Goal: Task Accomplishment & Management: Manage account settings

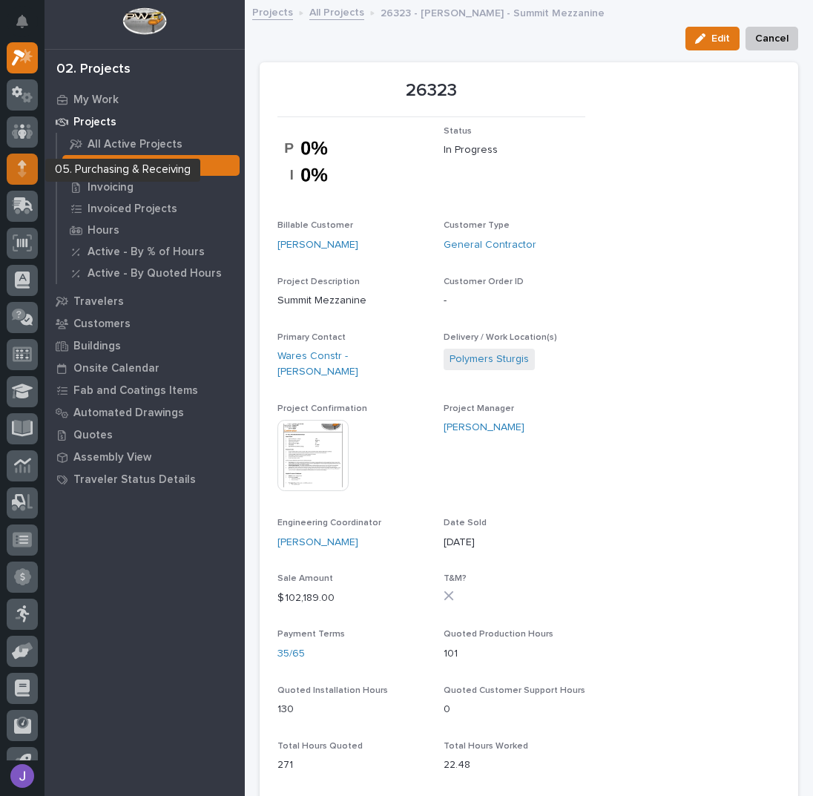
click at [16, 163] on div at bounding box center [22, 168] width 31 height 31
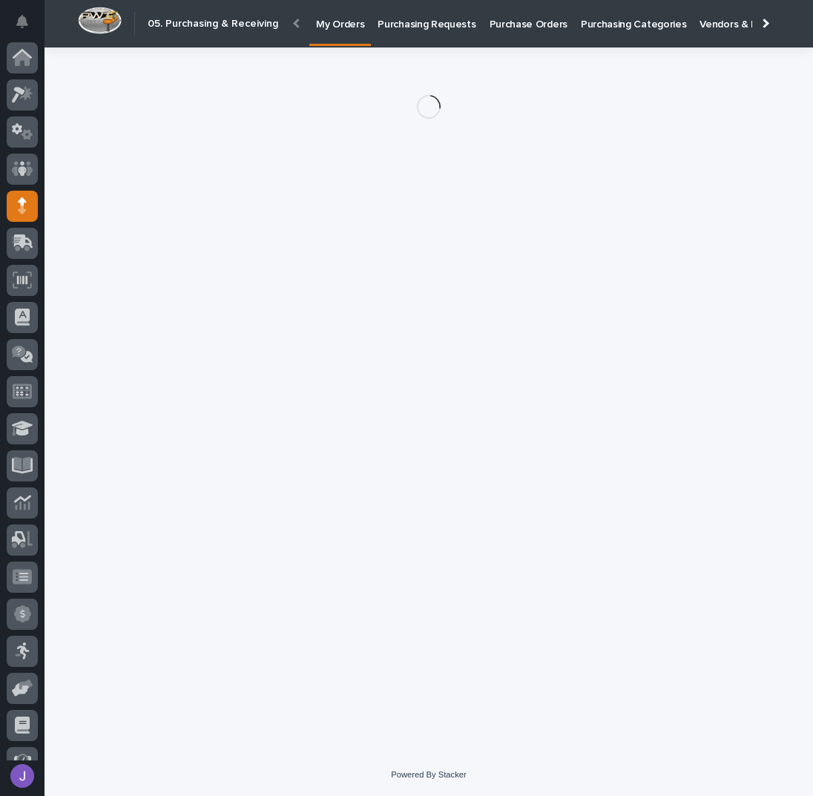
scroll to position [61, 0]
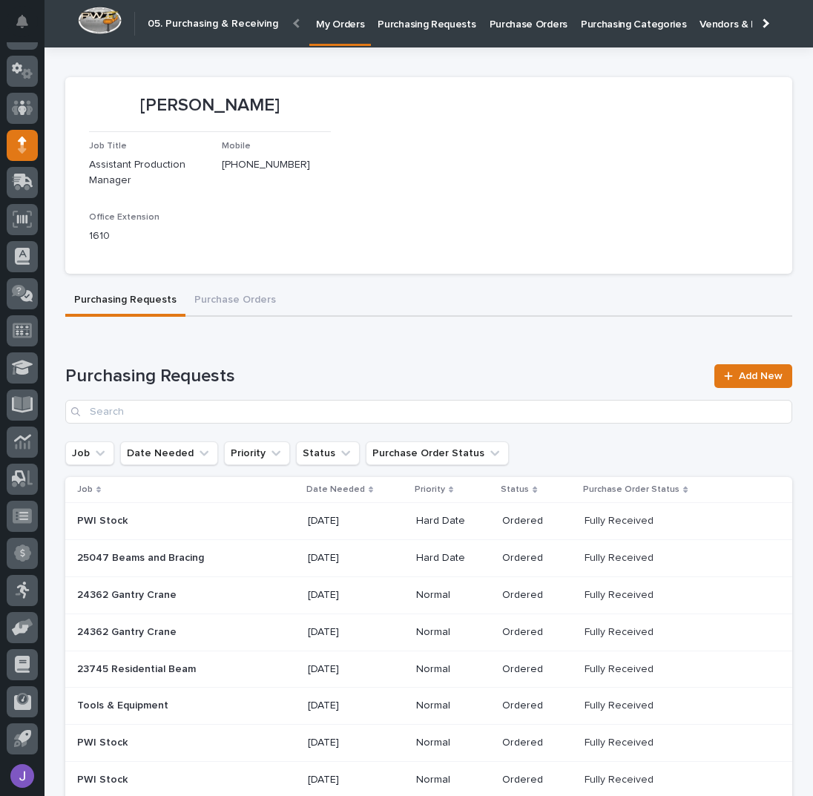
click at [424, 30] on p "Purchasing Requests" at bounding box center [426, 15] width 98 height 31
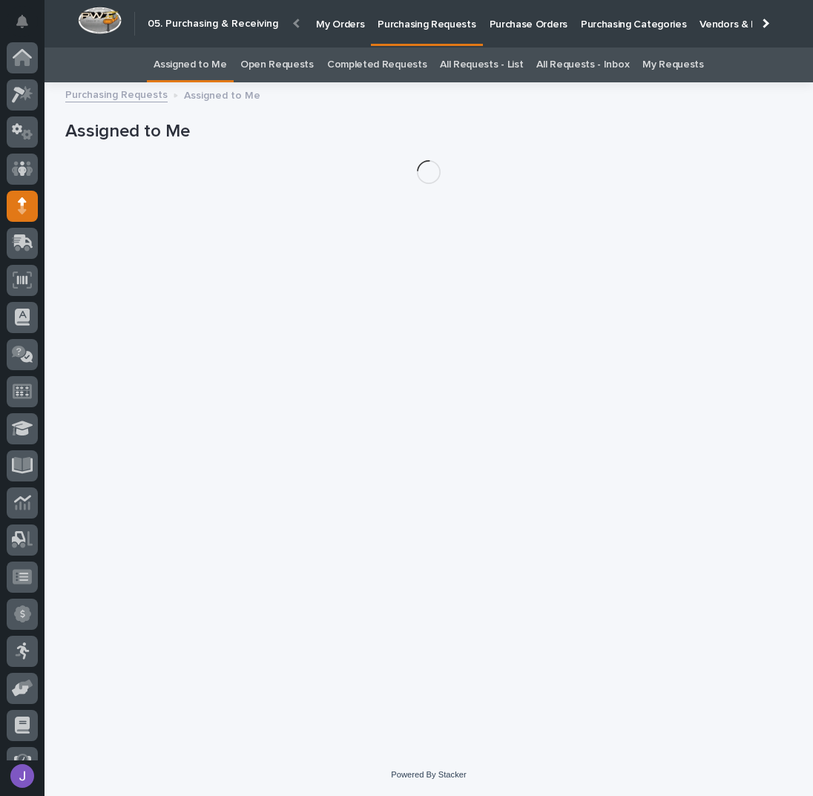
scroll to position [61, 0]
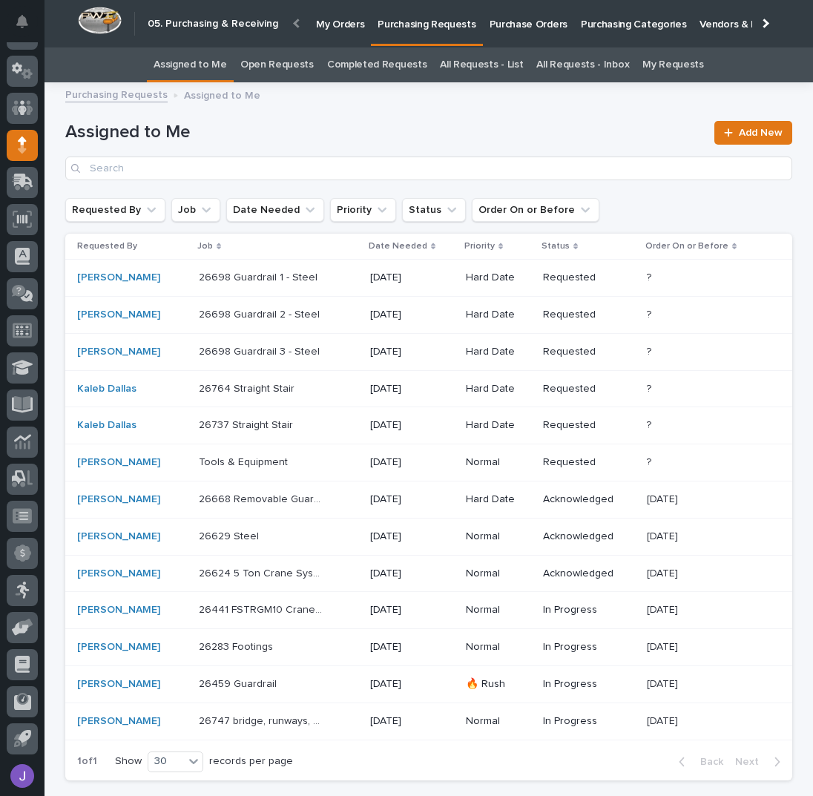
click at [334, 287] on div "26698 Guardrail 1 - Steel 26698 Guardrail 1 - Steel" at bounding box center [278, 277] width 159 height 24
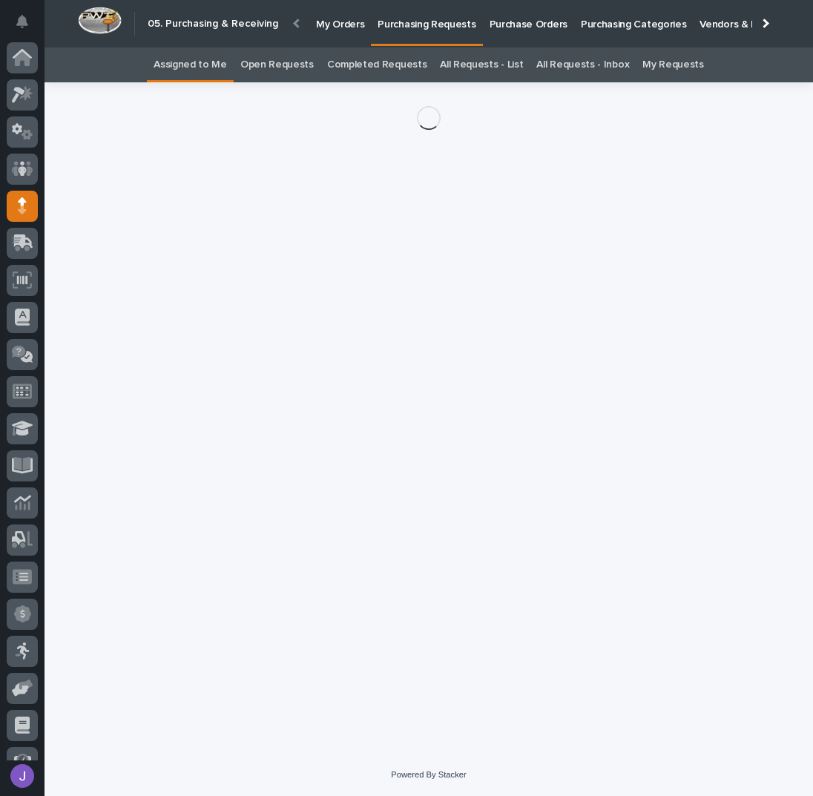
scroll to position [61, 0]
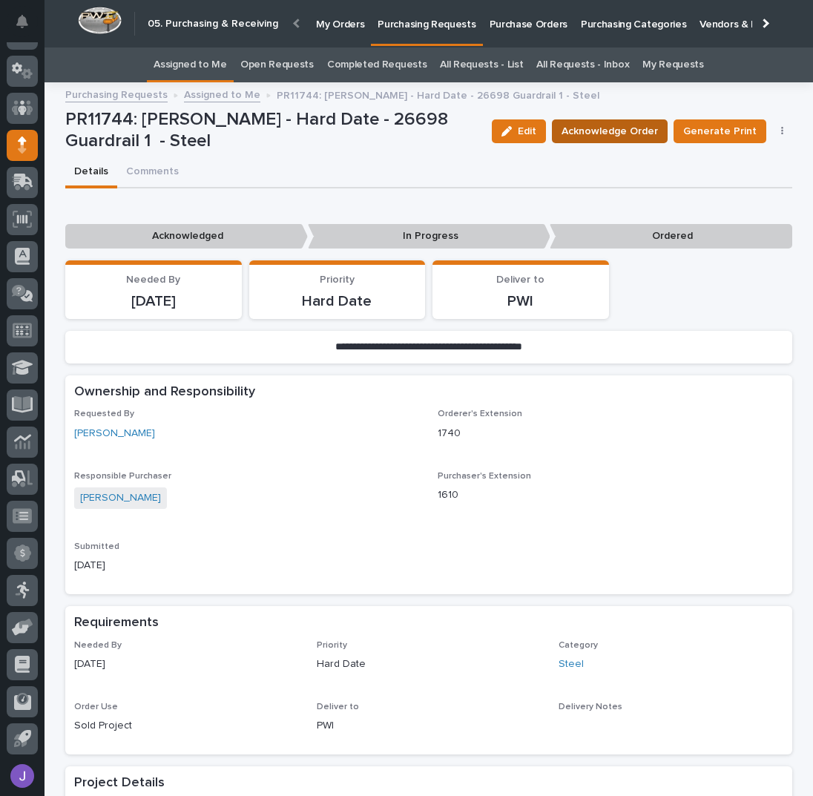
click at [642, 133] on span "Acknowledge Order" at bounding box center [609, 131] width 96 height 15
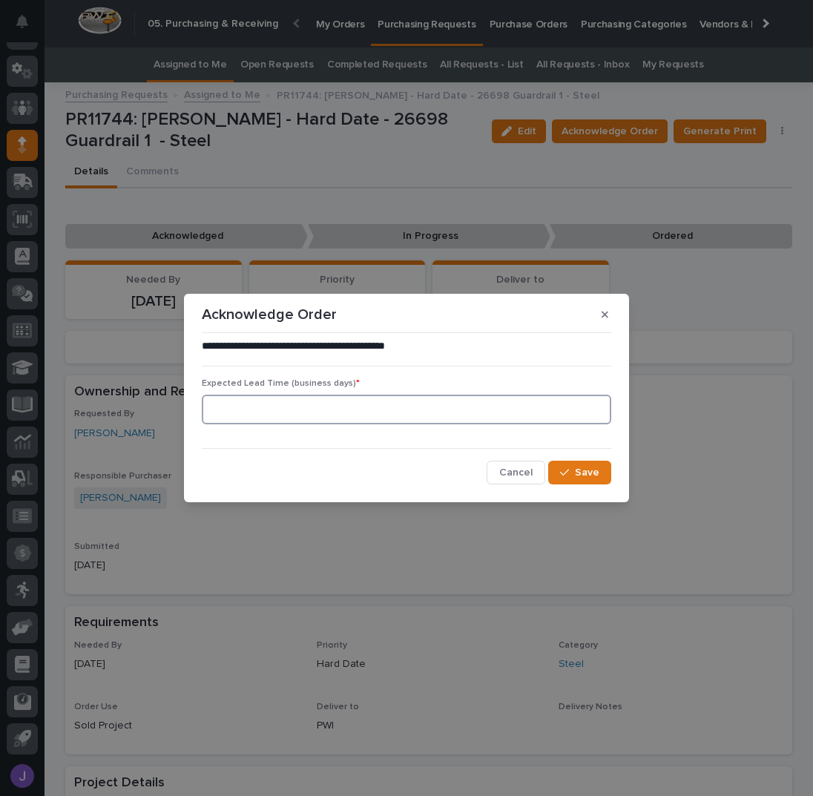
click at [324, 401] on input at bounding box center [406, 409] width 409 height 30
type input "0"
click at [570, 471] on div "button" at bounding box center [567, 472] width 15 height 10
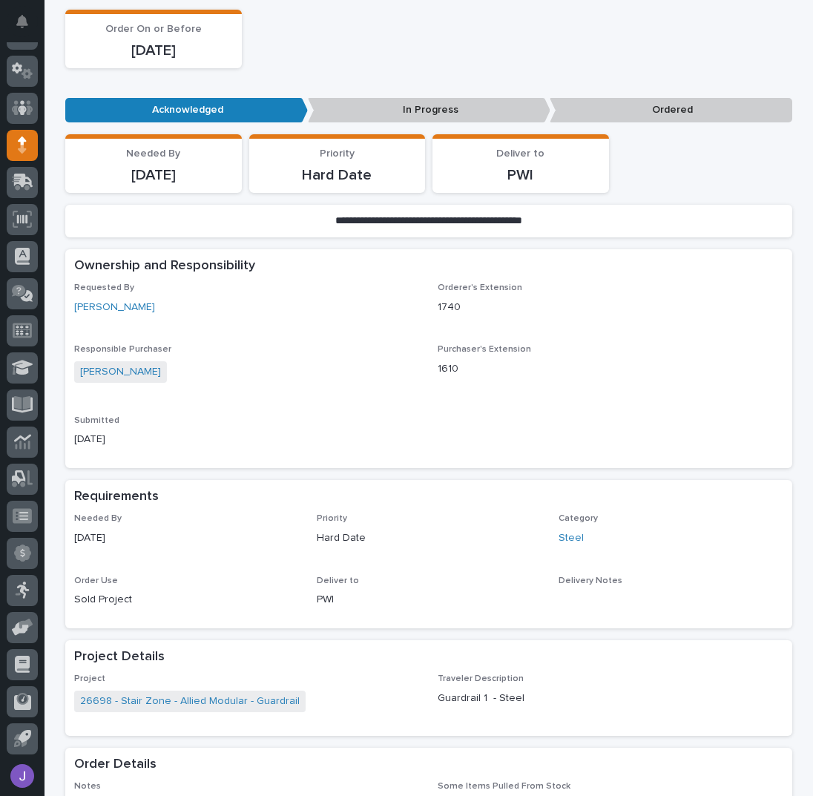
scroll to position [494, 0]
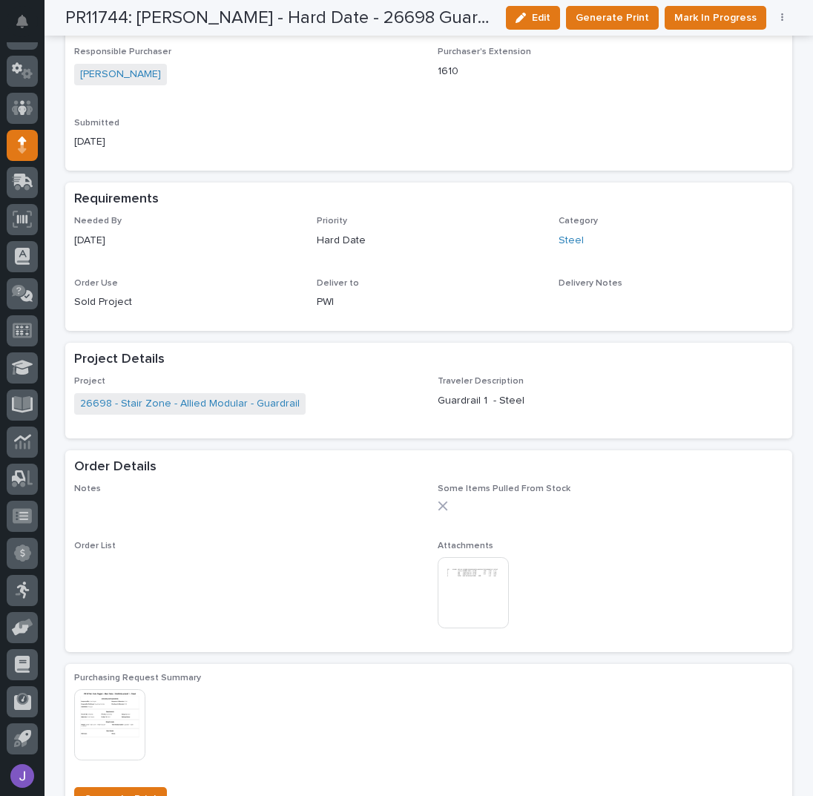
click at [455, 590] on img at bounding box center [472, 592] width 71 height 71
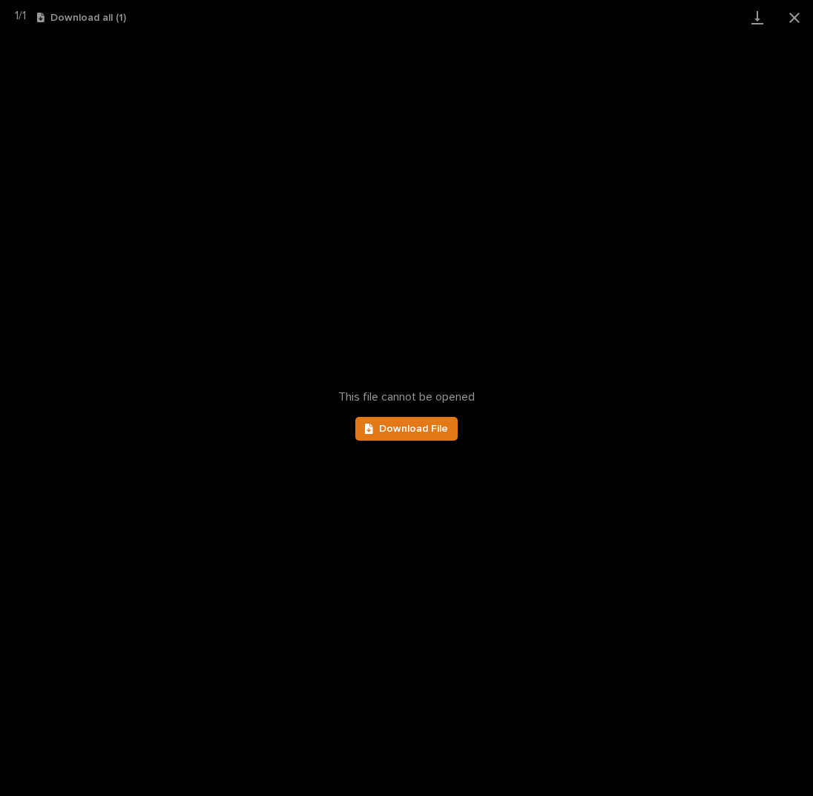
click at [403, 412] on div "This file cannot be opened Download File" at bounding box center [406, 415] width 813 height 761
click at [404, 429] on span "Download File" at bounding box center [413, 428] width 69 height 10
click at [789, 17] on button "Close gallery" at bounding box center [794, 17] width 37 height 35
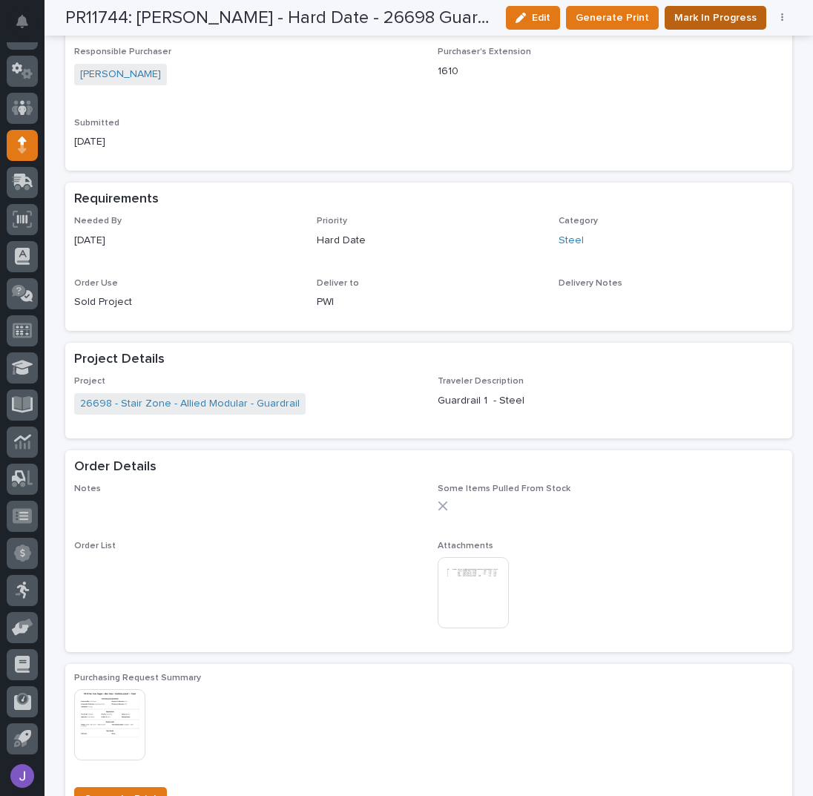
click at [716, 20] on span "Mark In Progress" at bounding box center [715, 17] width 82 height 15
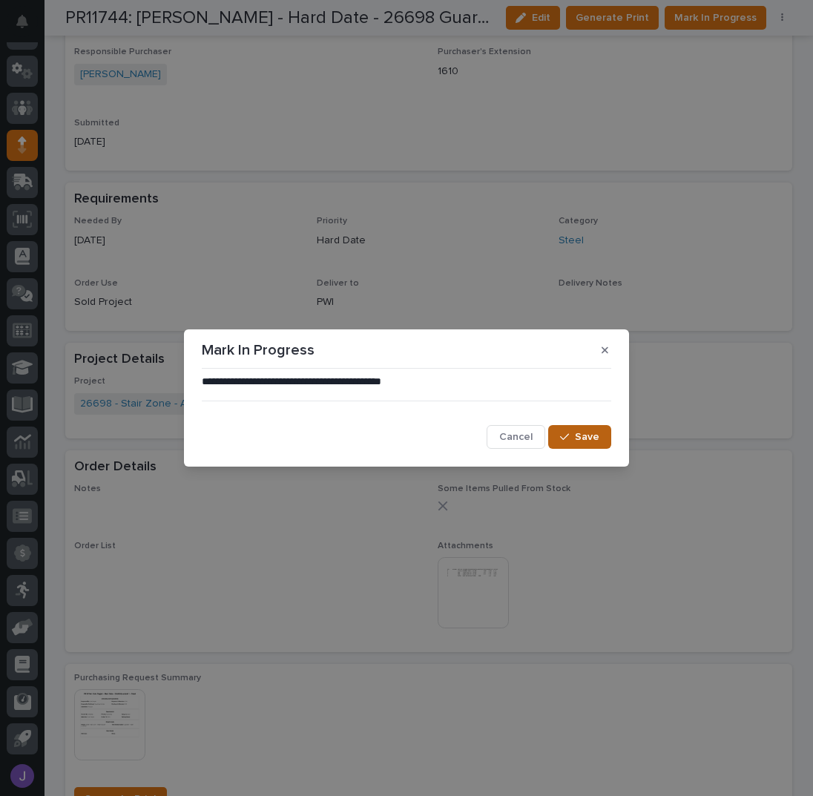
click at [578, 440] on span "Save" at bounding box center [587, 437] width 24 height 10
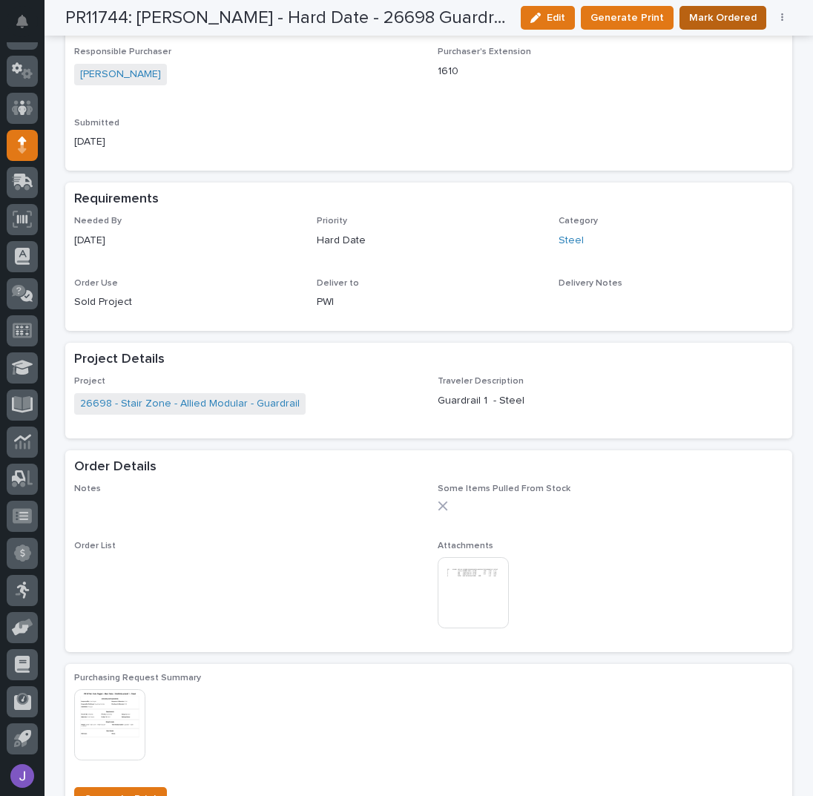
click at [744, 16] on span "Mark Ordered" at bounding box center [722, 17] width 67 height 15
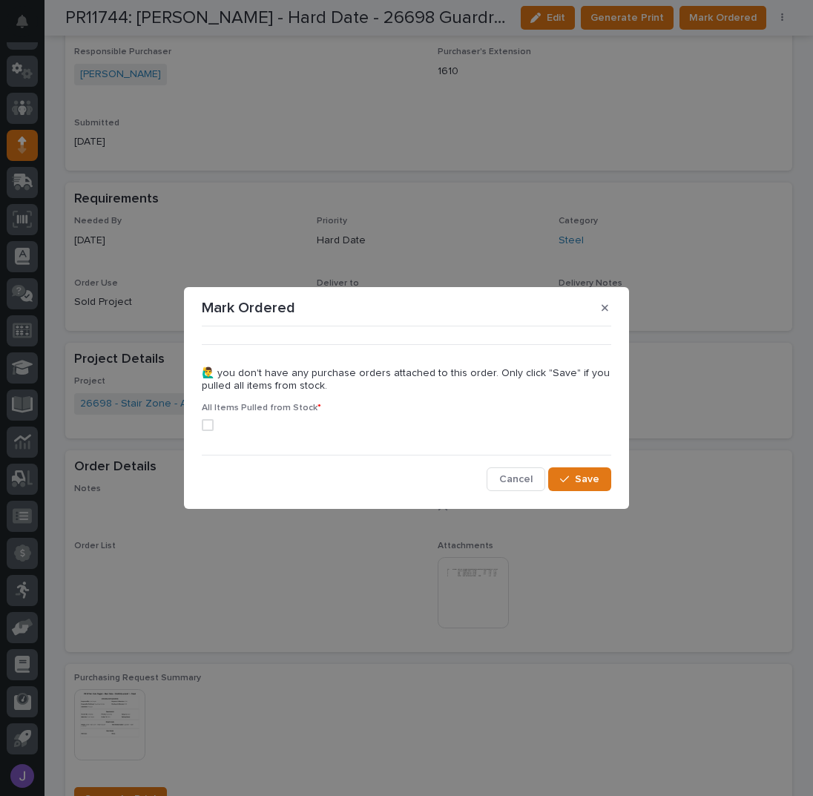
click at [202, 430] on label at bounding box center [406, 425] width 409 height 12
click at [202, 430] on span at bounding box center [208, 425] width 12 height 12
click at [207, 429] on span at bounding box center [208, 425] width 12 height 12
click at [604, 479] on button "Save" at bounding box center [579, 479] width 63 height 24
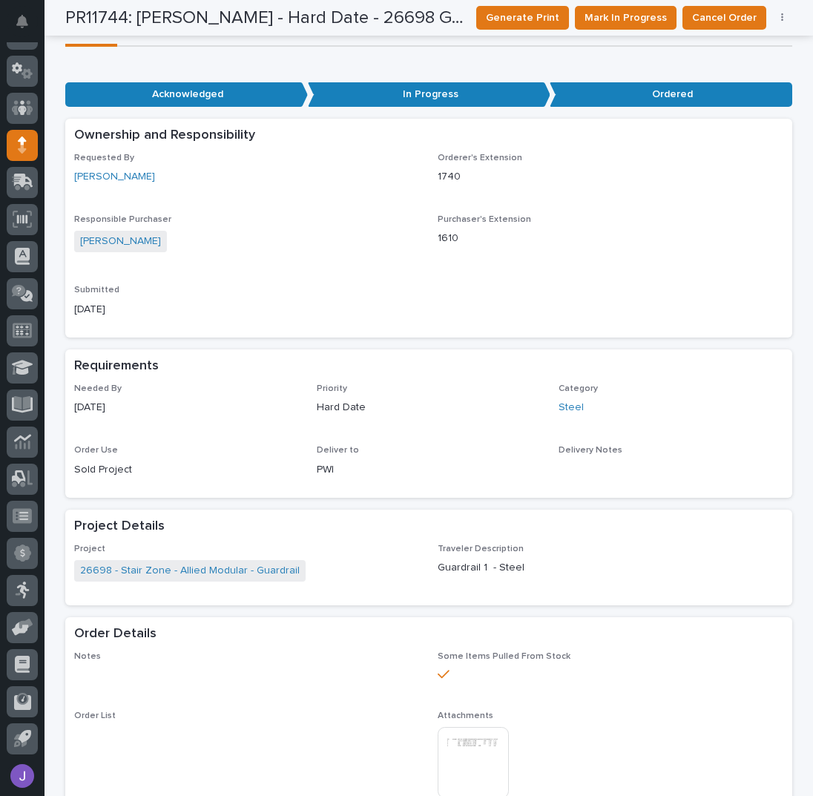
scroll to position [0, 0]
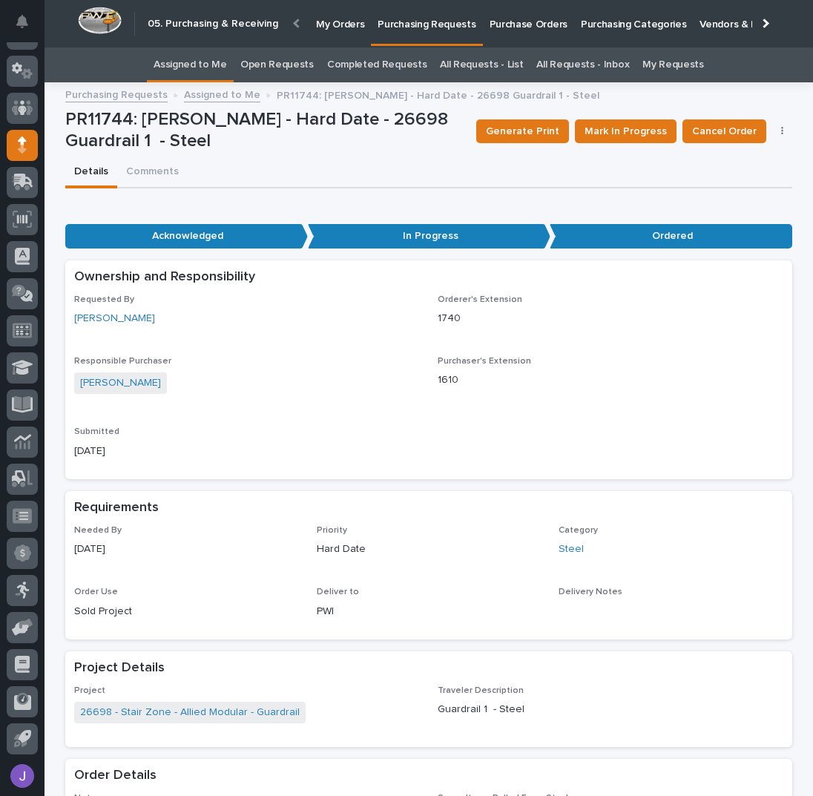
click at [202, 62] on link "Assigned to Me" at bounding box center [189, 64] width 73 height 35
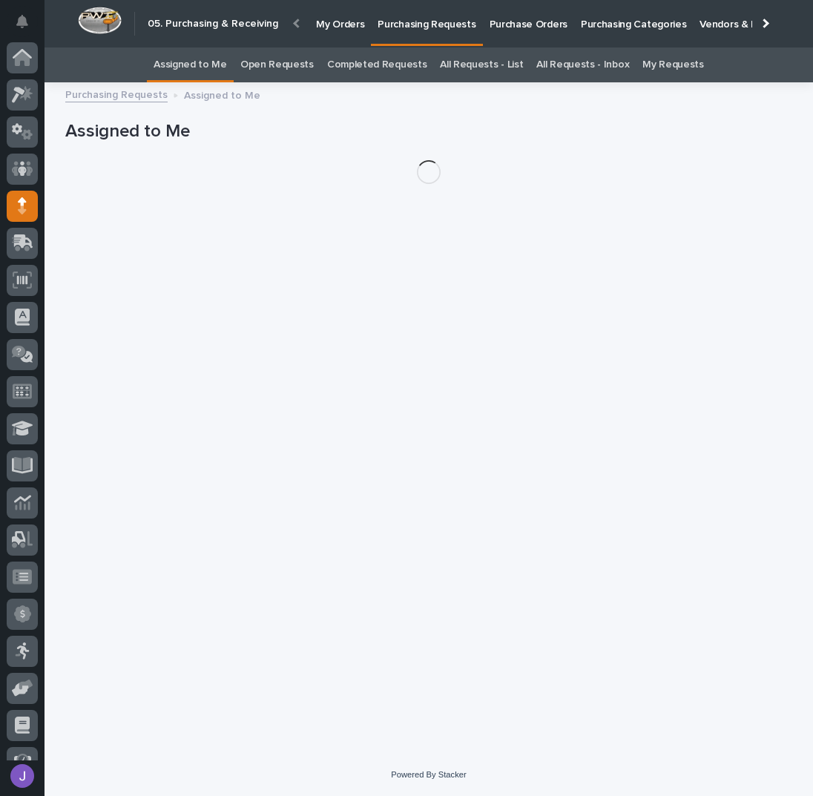
scroll to position [61, 0]
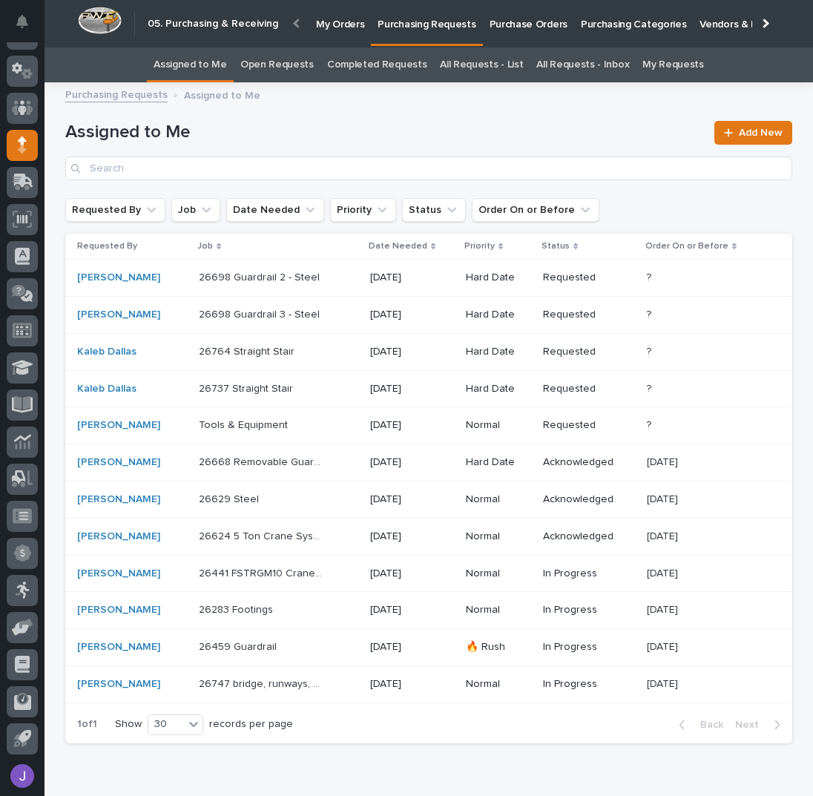
click at [319, 280] on p at bounding box center [261, 277] width 124 height 13
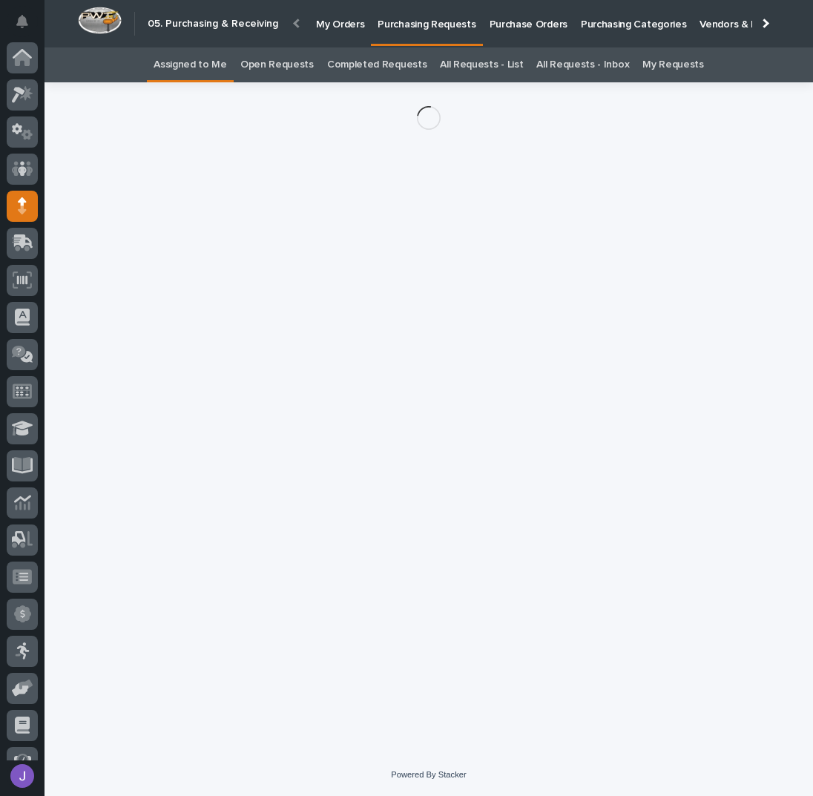
scroll to position [61, 0]
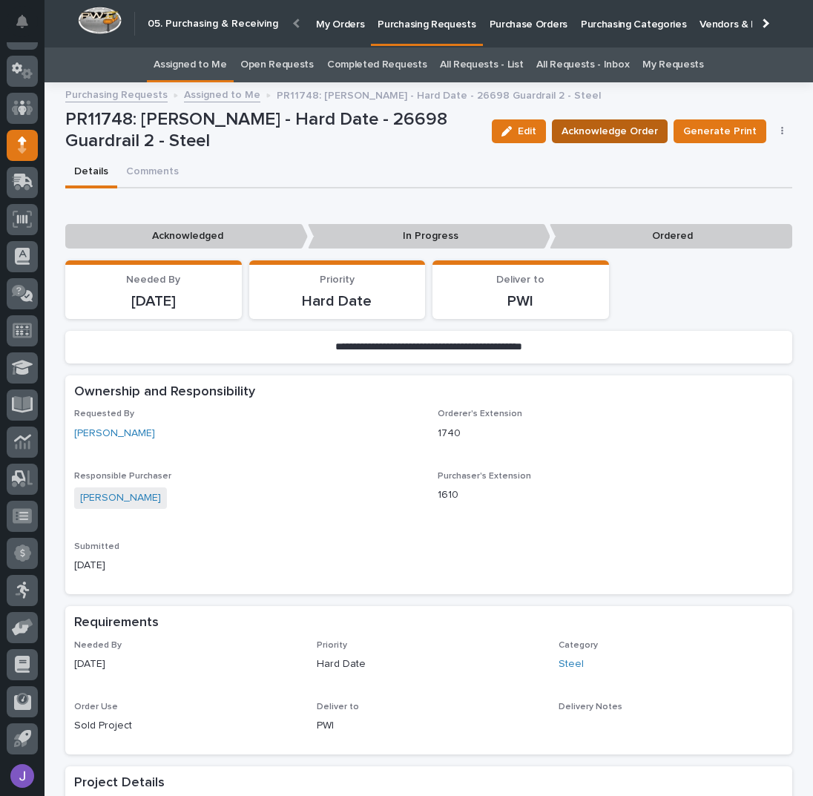
click at [641, 129] on span "Acknowledge Order" at bounding box center [609, 131] width 96 height 15
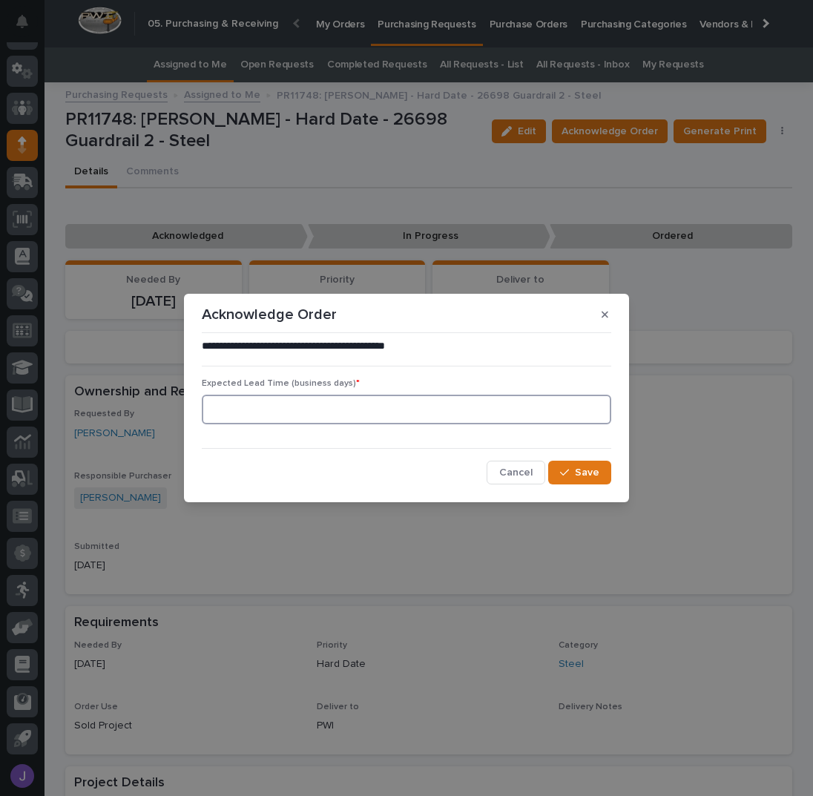
click at [254, 414] on input at bounding box center [406, 409] width 409 height 30
type input "0"
click at [572, 468] on div "button" at bounding box center [567, 472] width 15 height 10
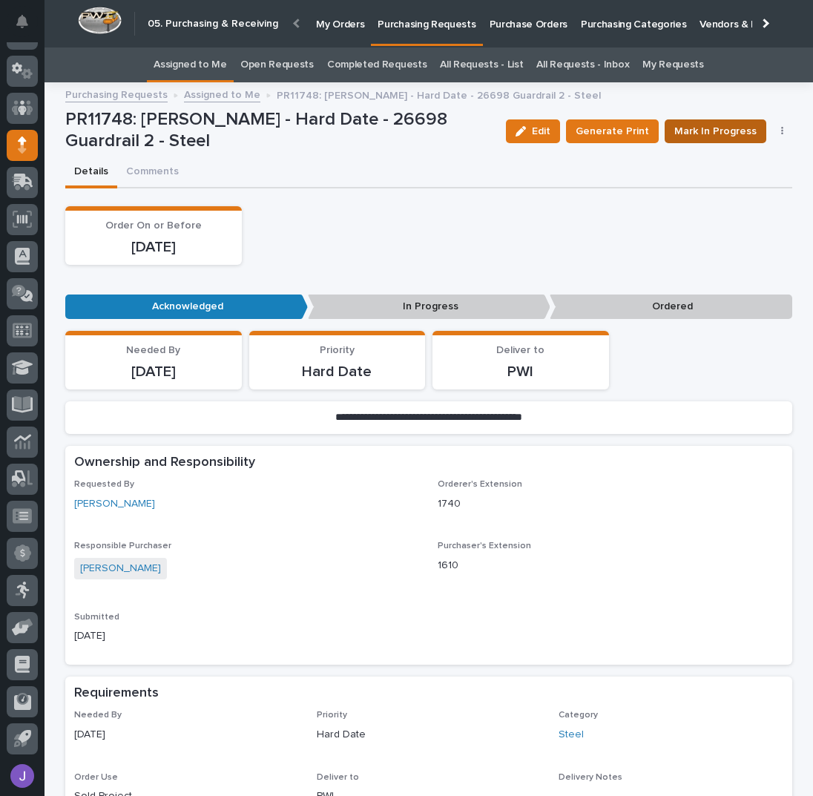
click at [710, 133] on span "Mark In Progress" at bounding box center [715, 131] width 82 height 15
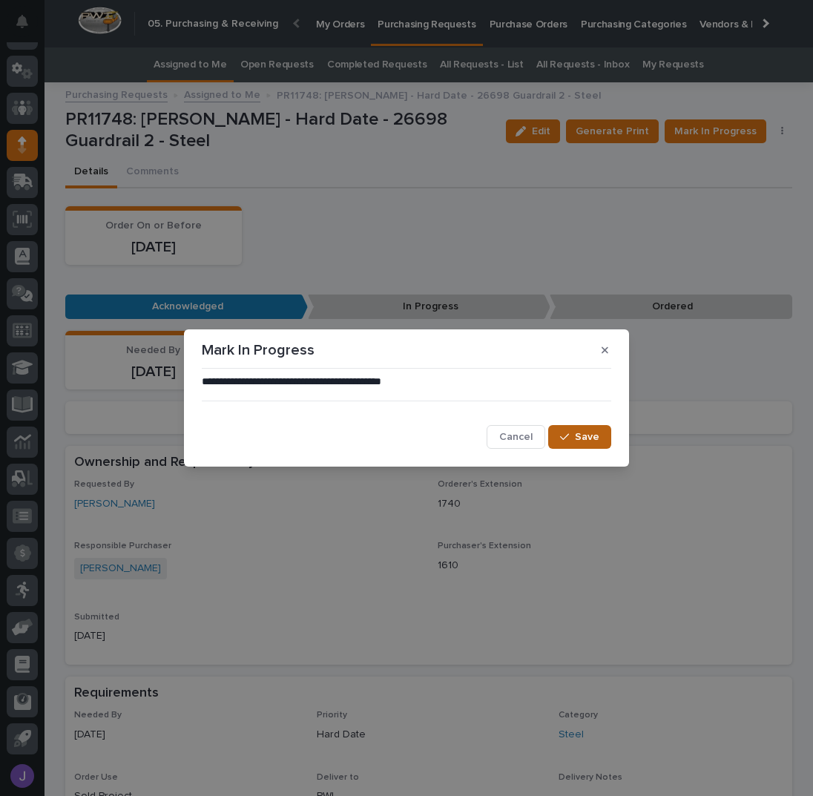
click at [583, 435] on span "Save" at bounding box center [587, 437] width 24 height 10
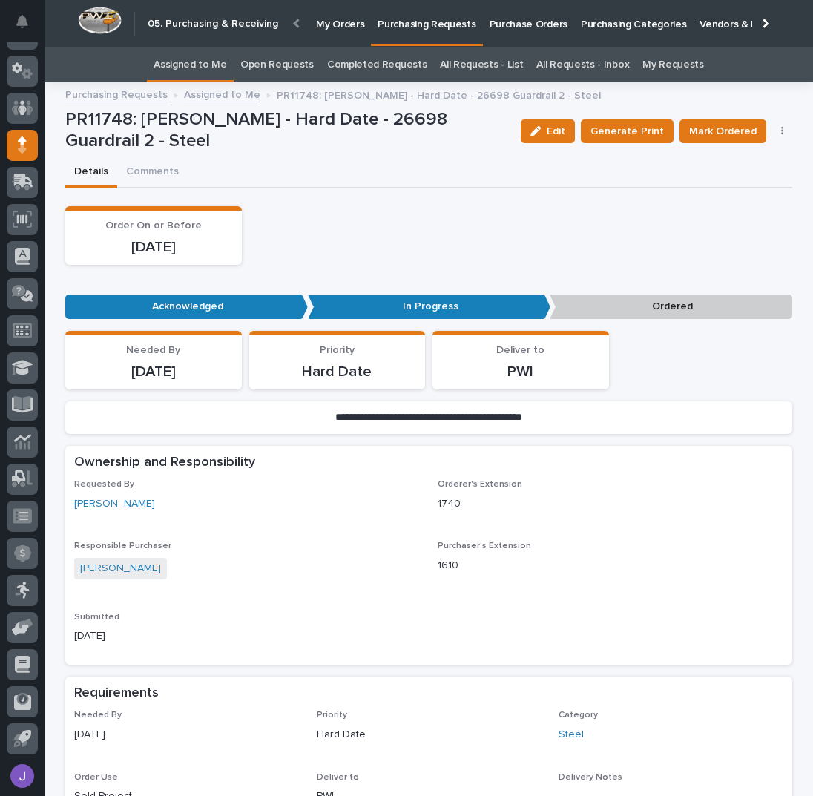
click at [704, 142] on div "Edit Generate Print Mark Ordered Cancel Order Edit Linked PO's" at bounding box center [654, 131] width 278 height 44
click at [709, 132] on span "Mark Ordered" at bounding box center [722, 131] width 67 height 15
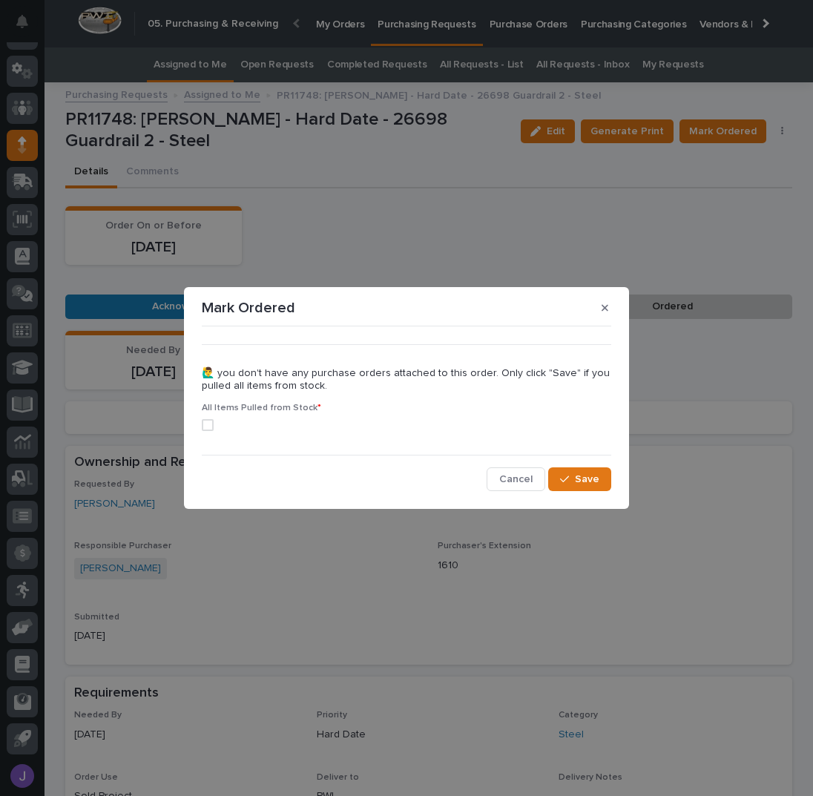
click at [215, 425] on label at bounding box center [406, 425] width 409 height 12
click at [561, 484] on button "Save" at bounding box center [579, 479] width 63 height 24
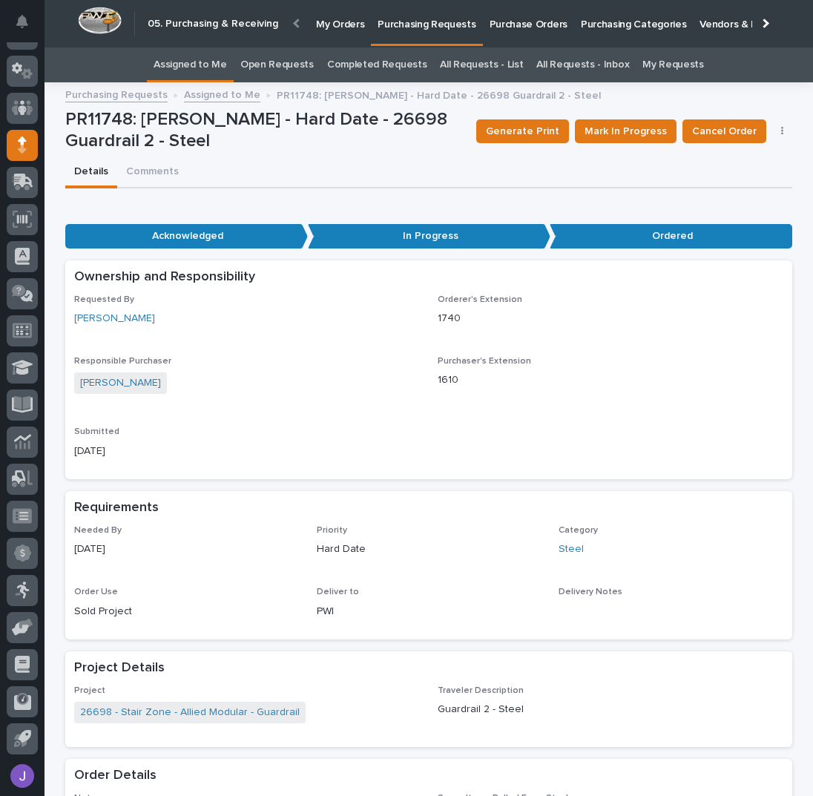
click at [218, 65] on link "Assigned to Me" at bounding box center [189, 64] width 73 height 35
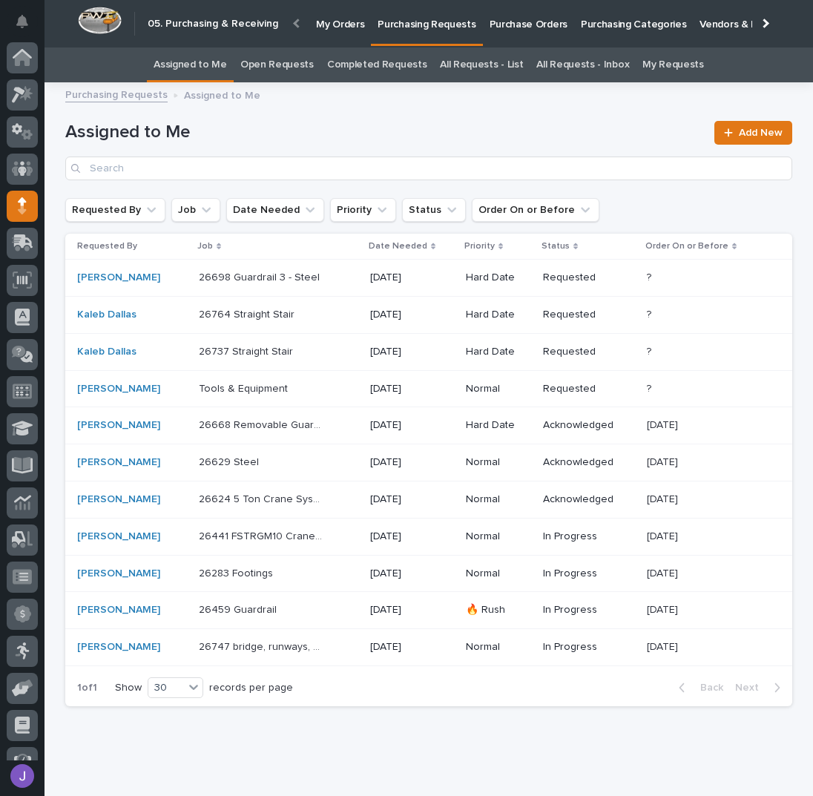
scroll to position [61, 0]
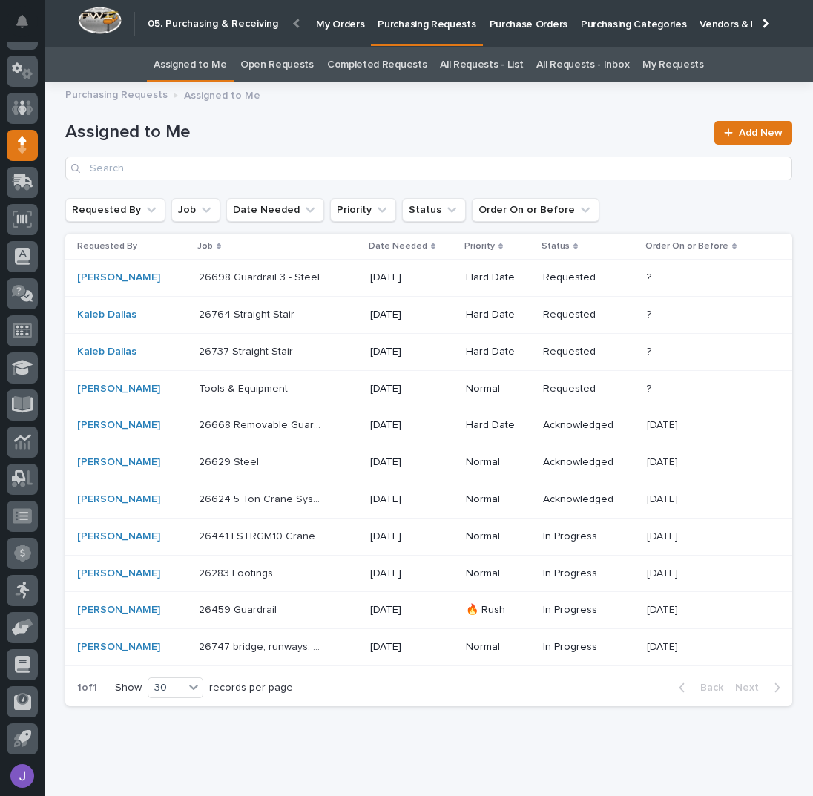
click at [325, 271] on div "26698 Guardrail 3 - Steel 26698 Guardrail 3 - Steel" at bounding box center [278, 277] width 159 height 24
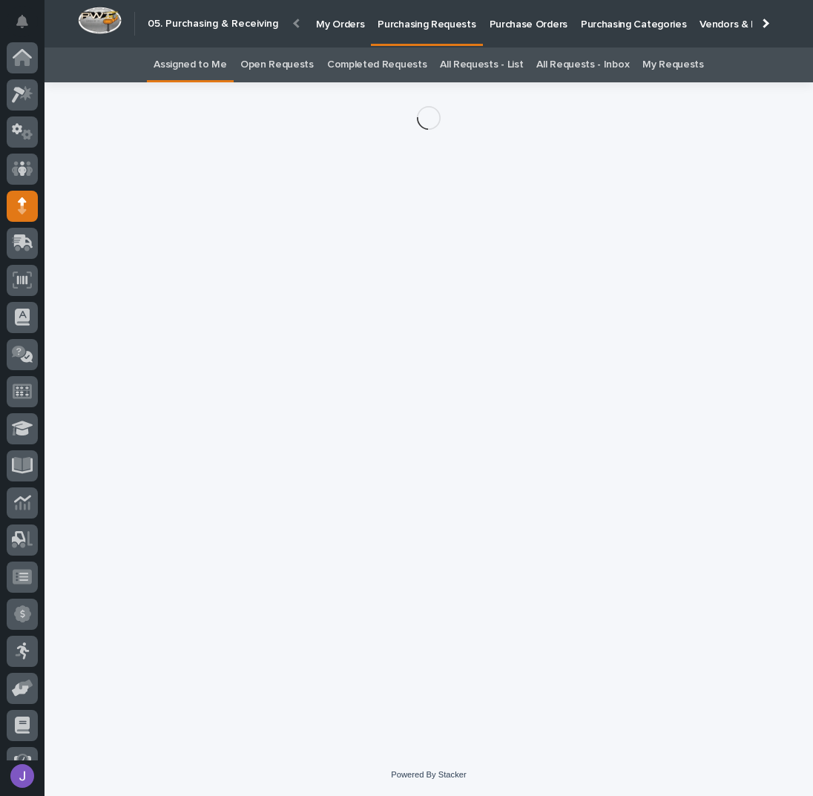
scroll to position [61, 0]
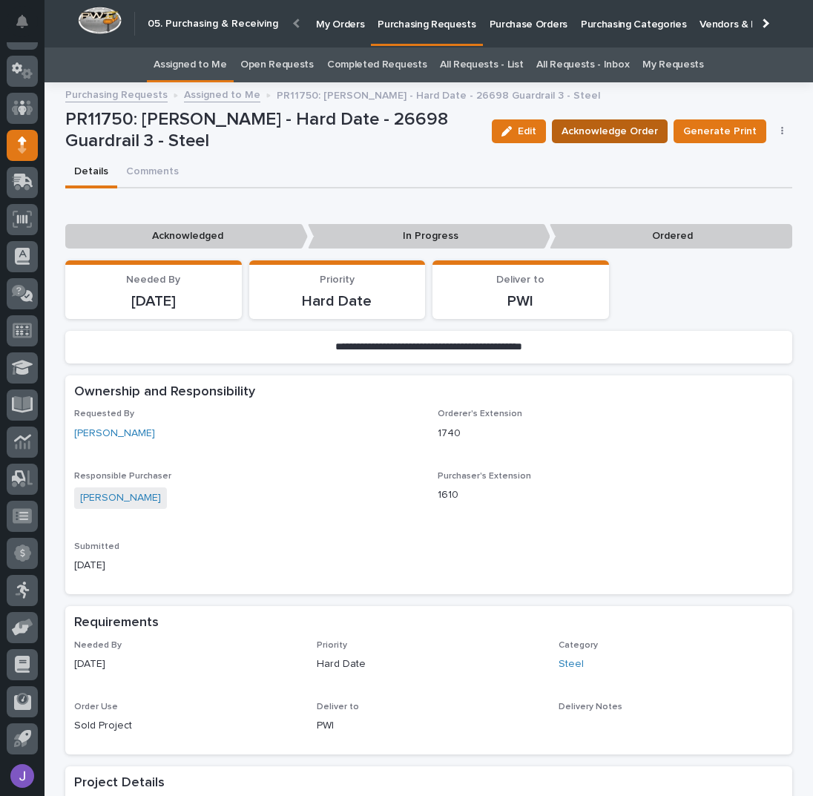
click at [599, 139] on button "Acknowledge Order" at bounding box center [610, 131] width 116 height 24
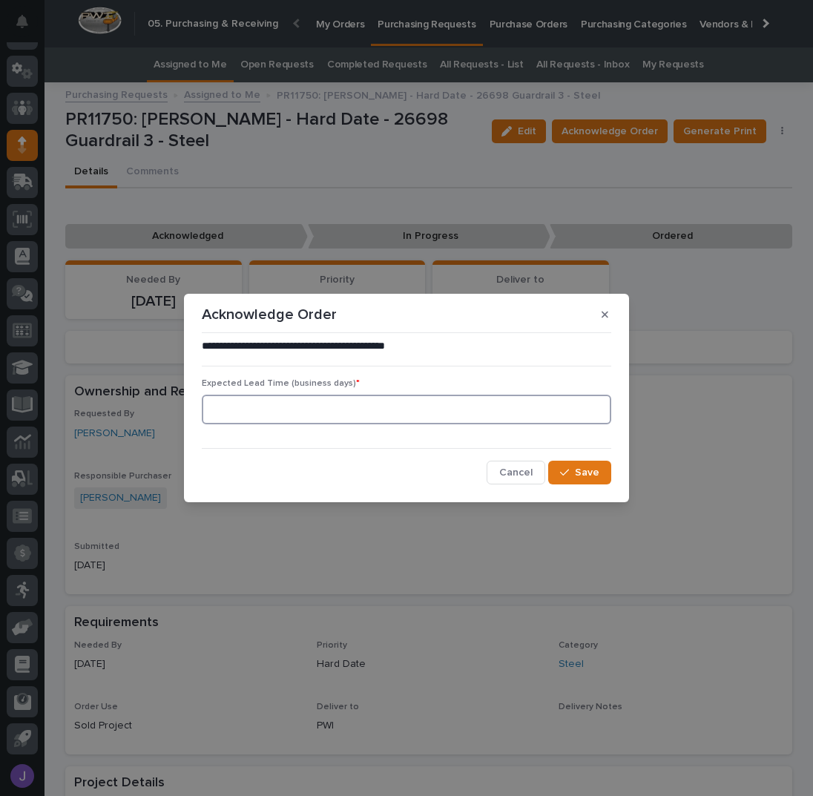
click at [269, 413] on input at bounding box center [406, 409] width 409 height 30
type input "0"
click at [601, 469] on button "Save" at bounding box center [579, 472] width 63 height 24
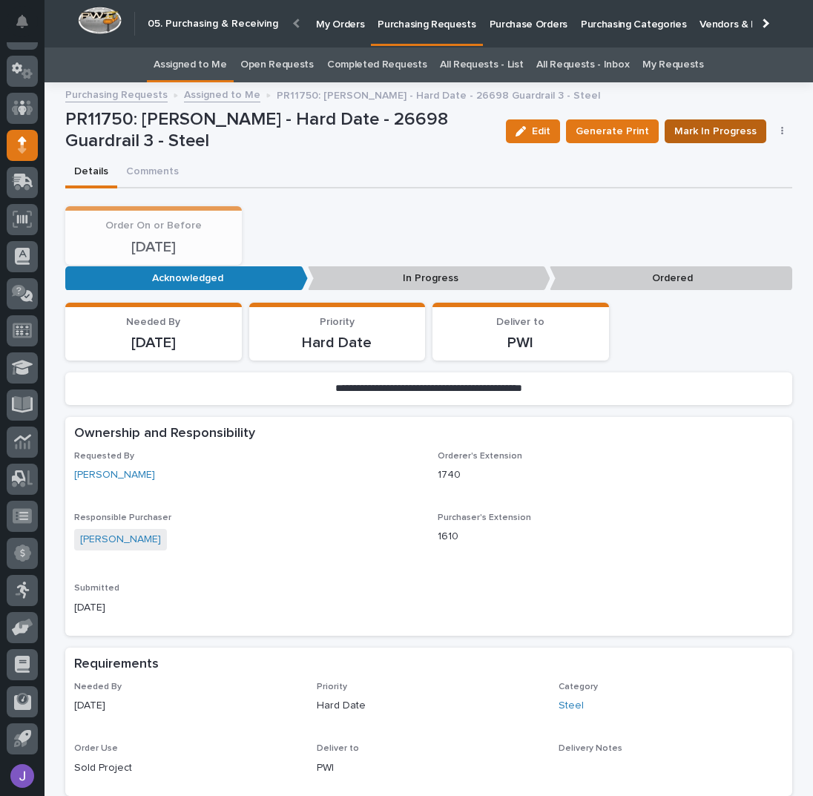
click at [730, 136] on span "Mark In Progress" at bounding box center [715, 131] width 82 height 15
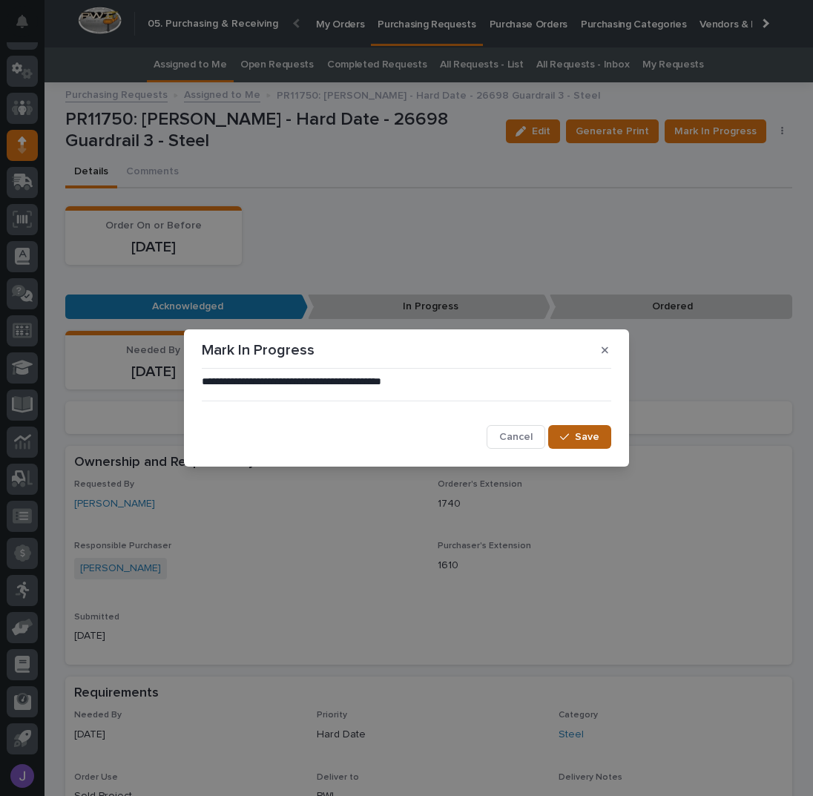
click at [564, 446] on button "Save" at bounding box center [579, 437] width 63 height 24
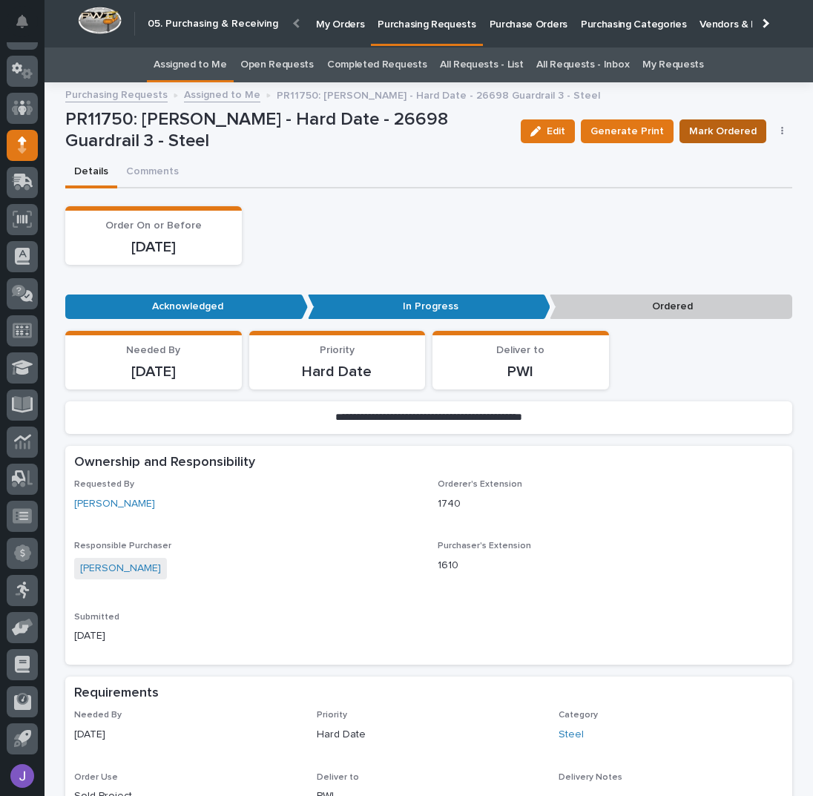
click at [730, 128] on span "Mark Ordered" at bounding box center [722, 131] width 67 height 15
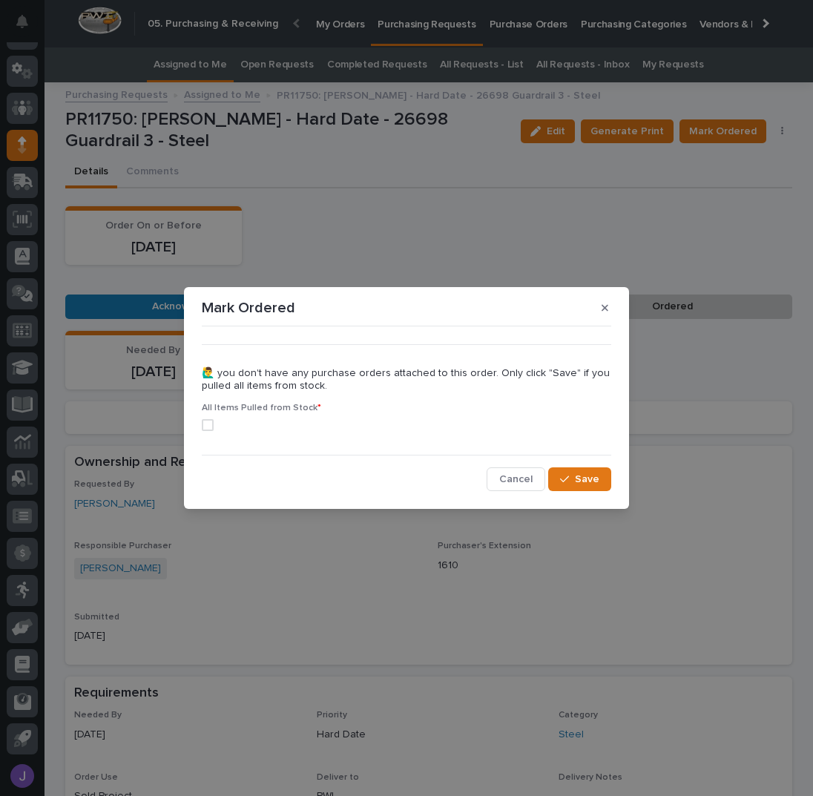
click at [203, 428] on span at bounding box center [208, 425] width 12 height 12
click at [578, 478] on span "Save" at bounding box center [587, 479] width 24 height 10
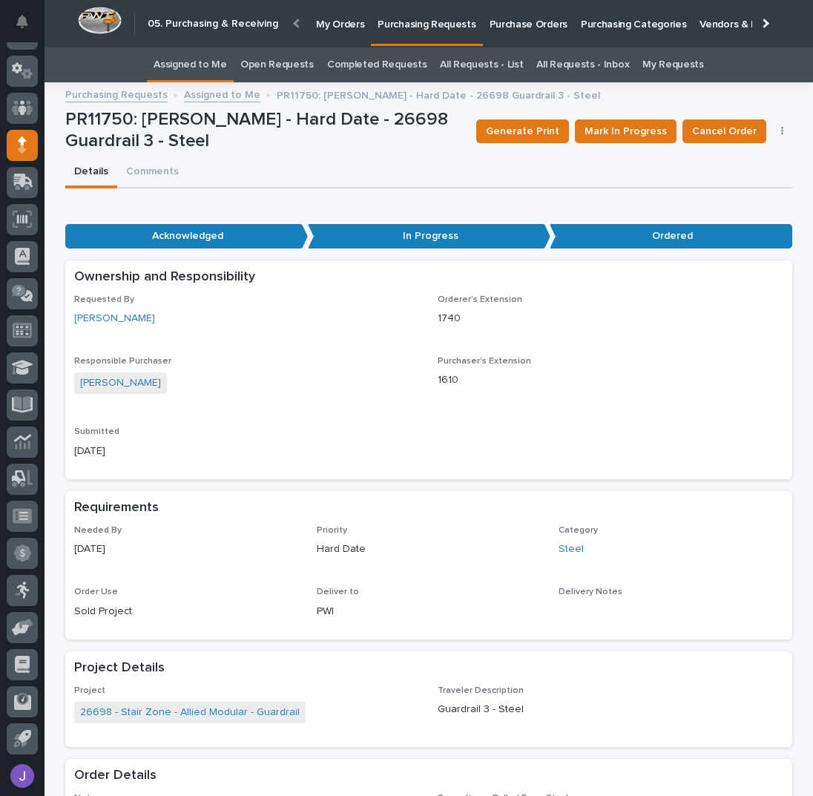
click at [531, 27] on p "Purchase Orders" at bounding box center [528, 15] width 78 height 31
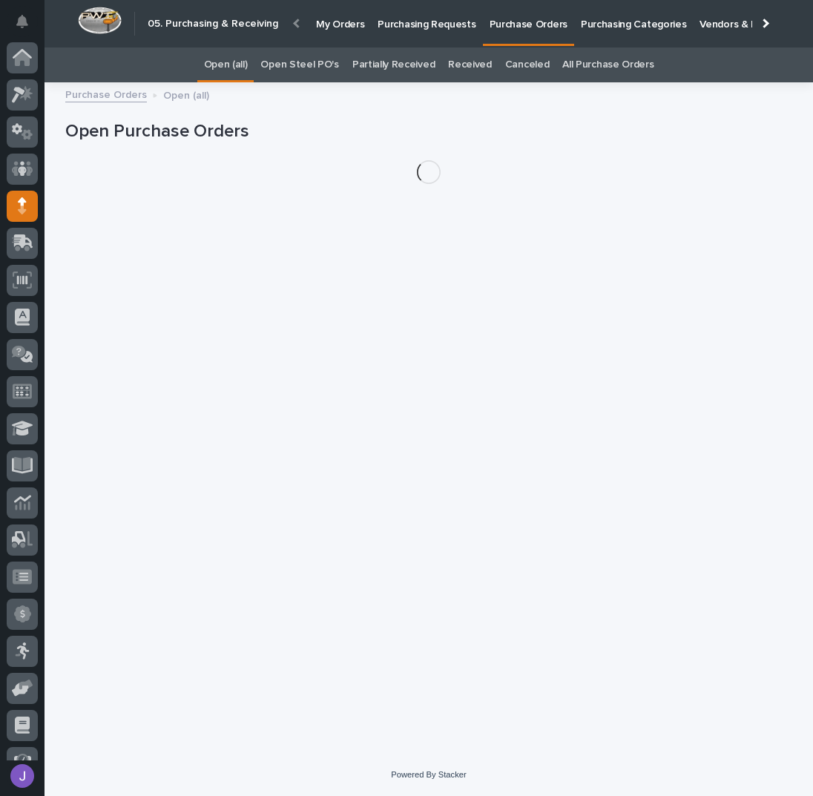
scroll to position [61, 0]
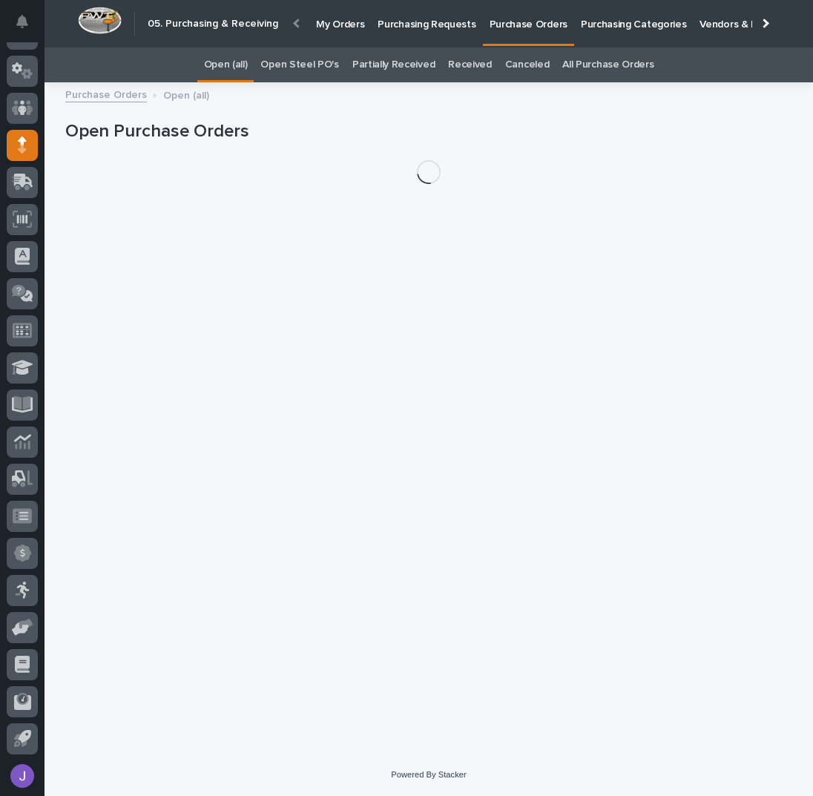
click at [330, 66] on link "Open Steel PO's" at bounding box center [299, 64] width 78 height 35
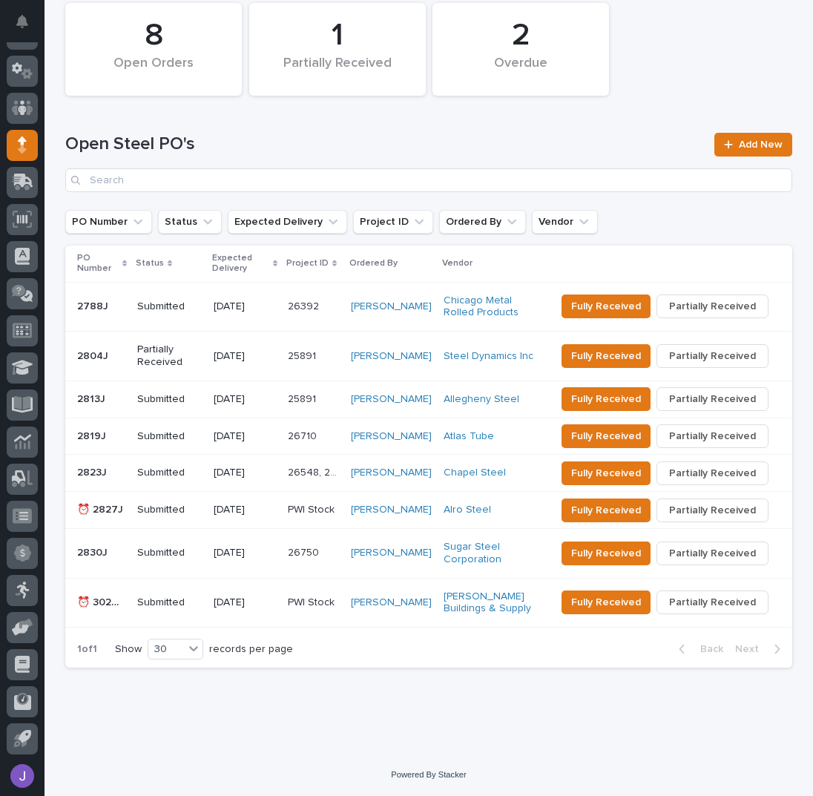
scroll to position [161, 0]
click at [117, 558] on p at bounding box center [101, 552] width 48 height 13
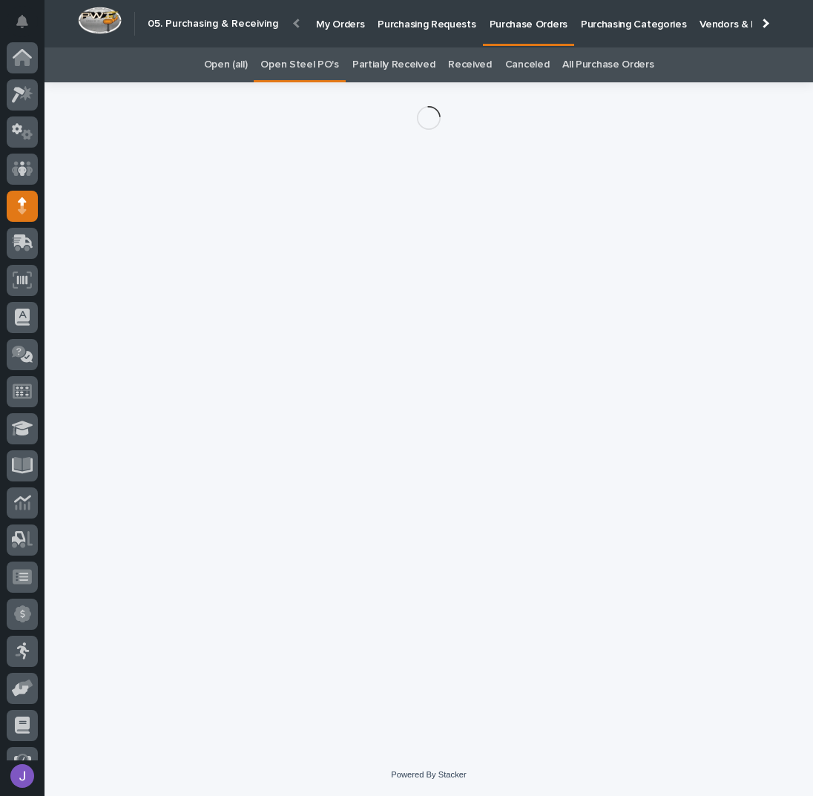
scroll to position [61, 0]
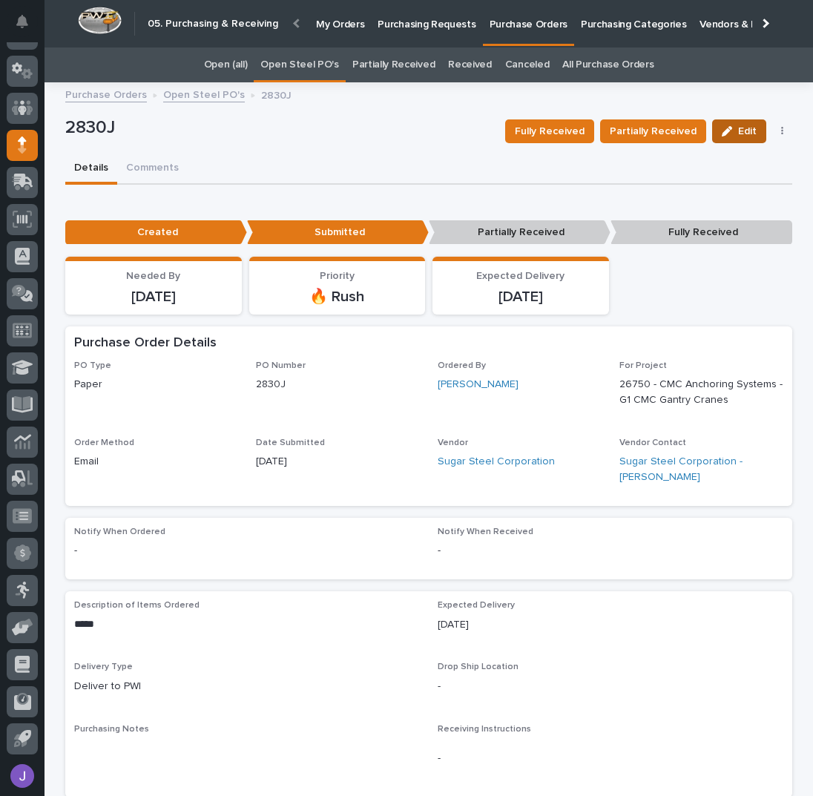
click at [744, 131] on span "Edit" at bounding box center [747, 131] width 19 height 10
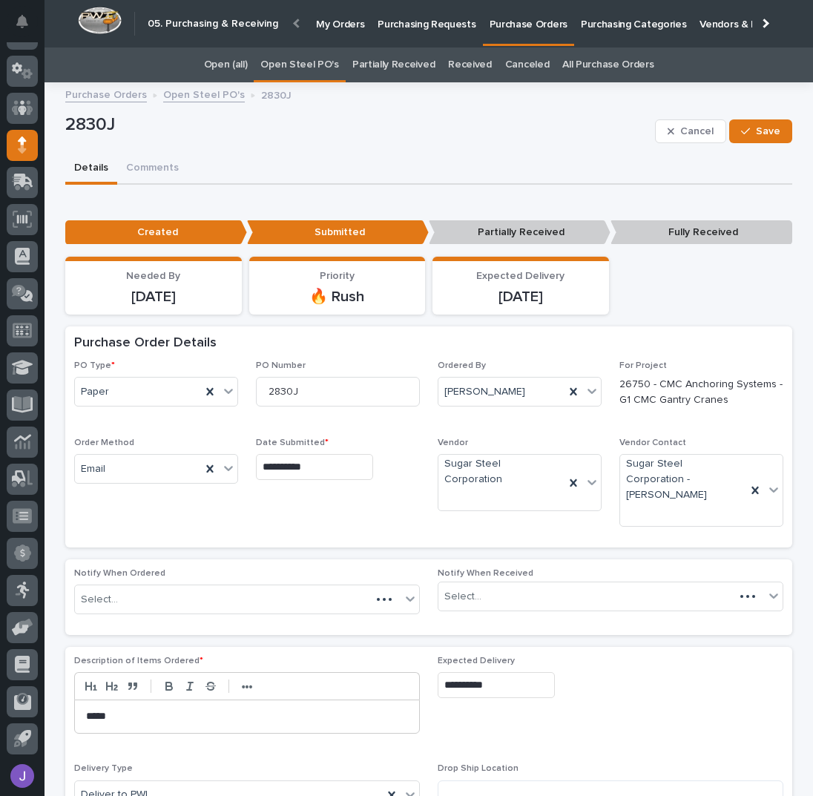
scroll to position [395, 0]
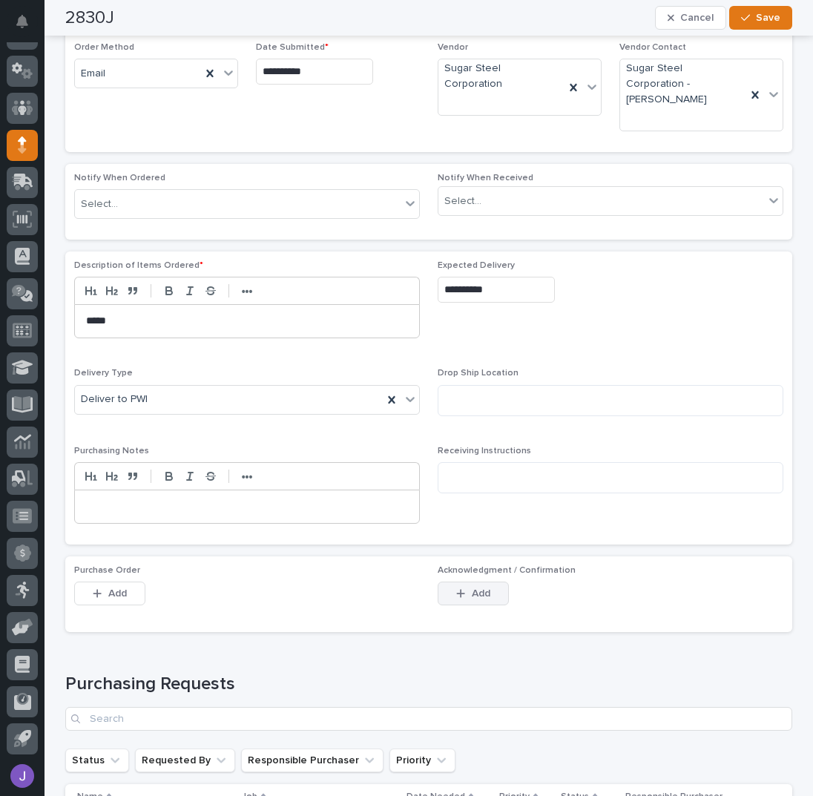
click at [469, 584] on button "Add" at bounding box center [472, 593] width 71 height 24
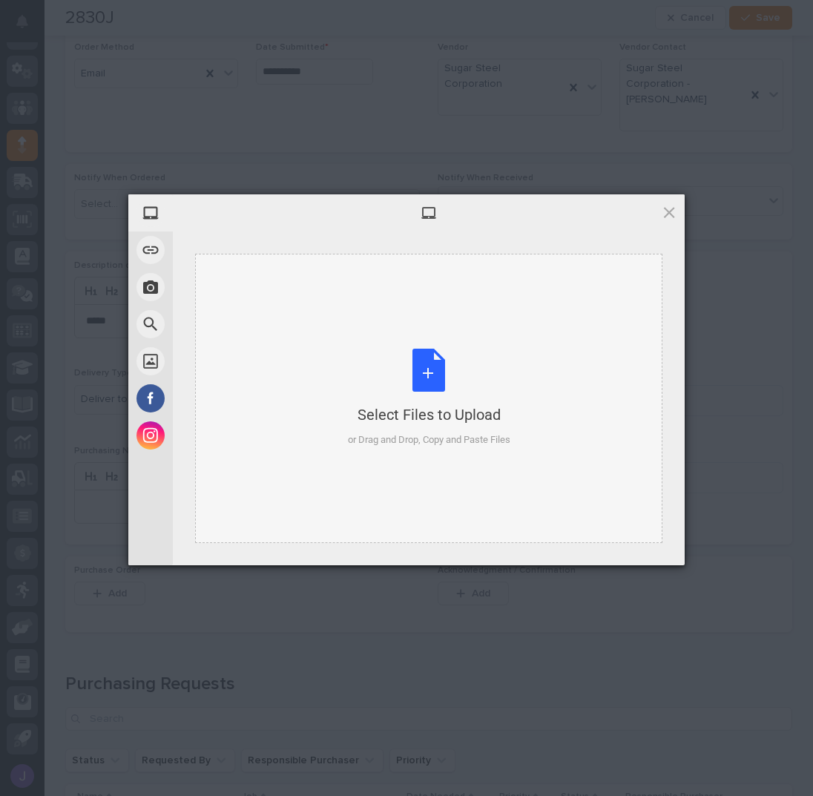
click at [436, 383] on div "Select Files to Upload or Drag and Drop, Copy and Paste Files" at bounding box center [429, 398] width 162 height 99
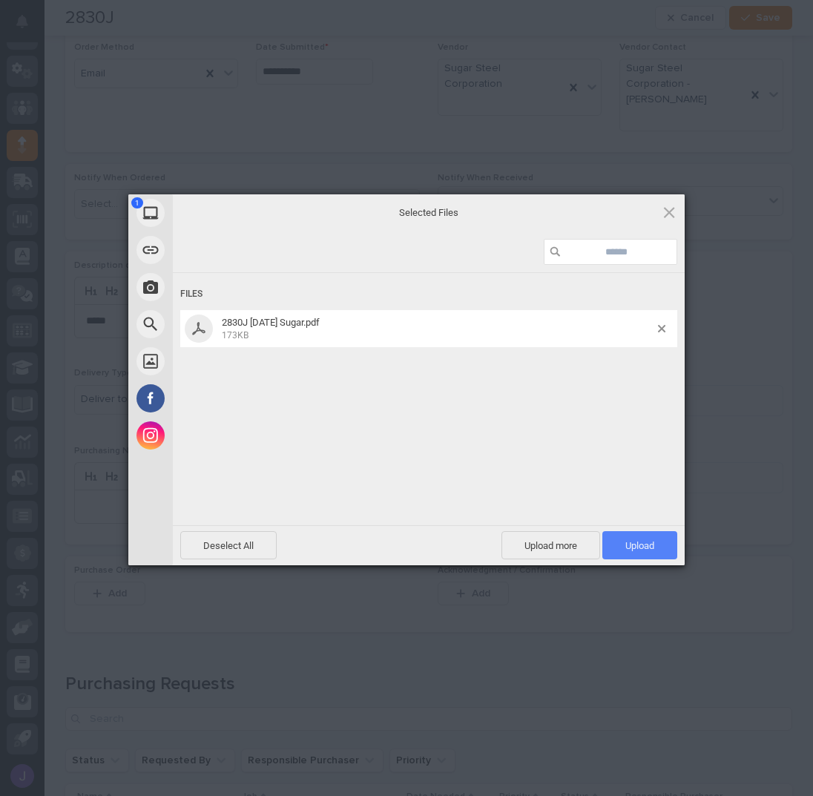
click at [650, 542] on span "Upload 1" at bounding box center [639, 545] width 29 height 11
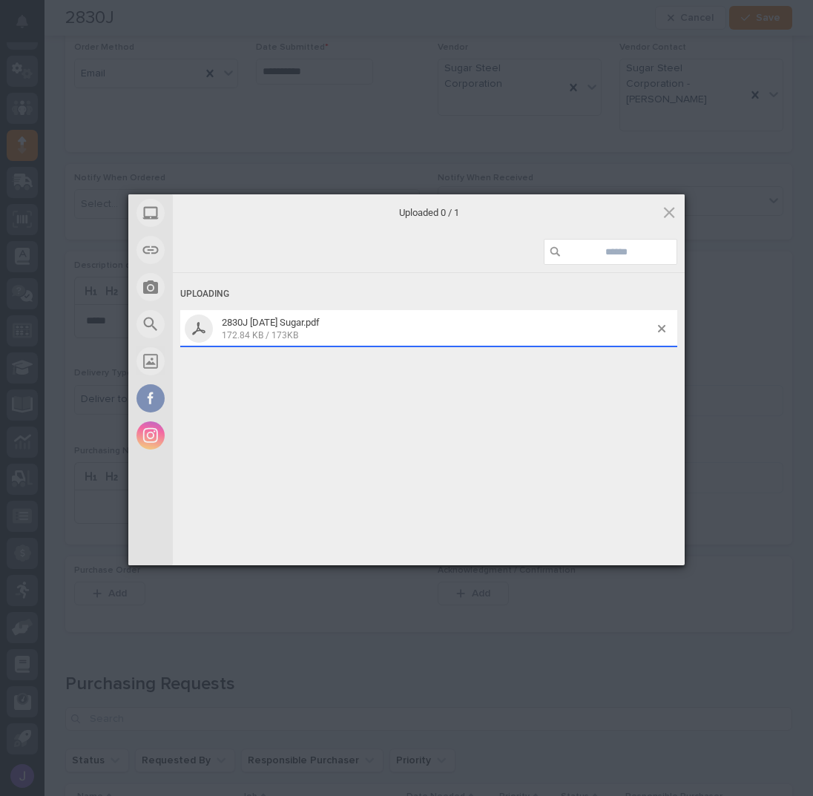
scroll to position [422, 0]
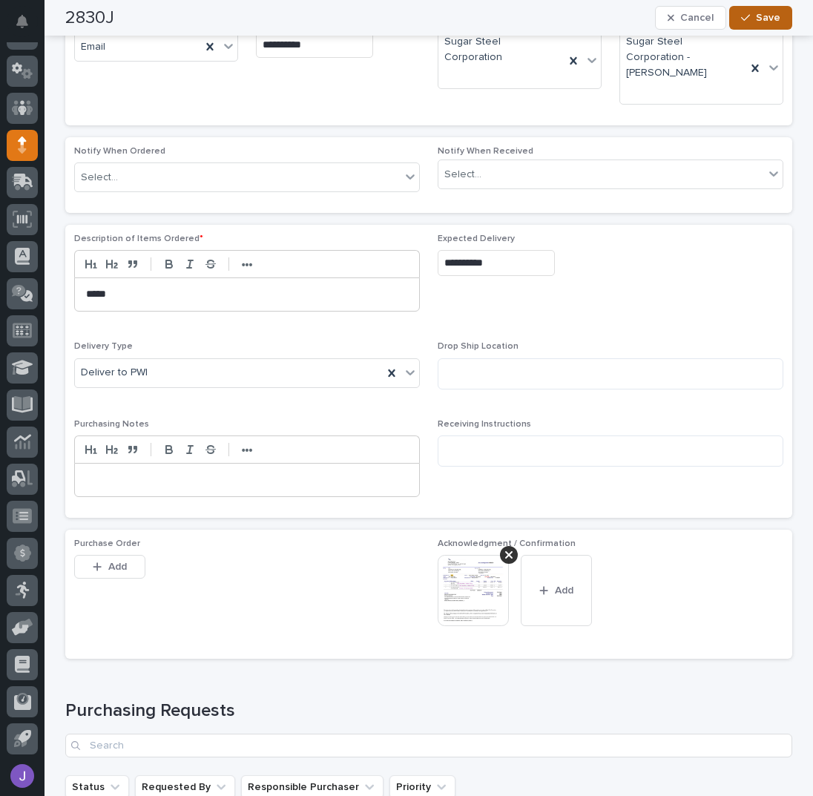
click at [753, 24] on button "Save" at bounding box center [760, 18] width 63 height 24
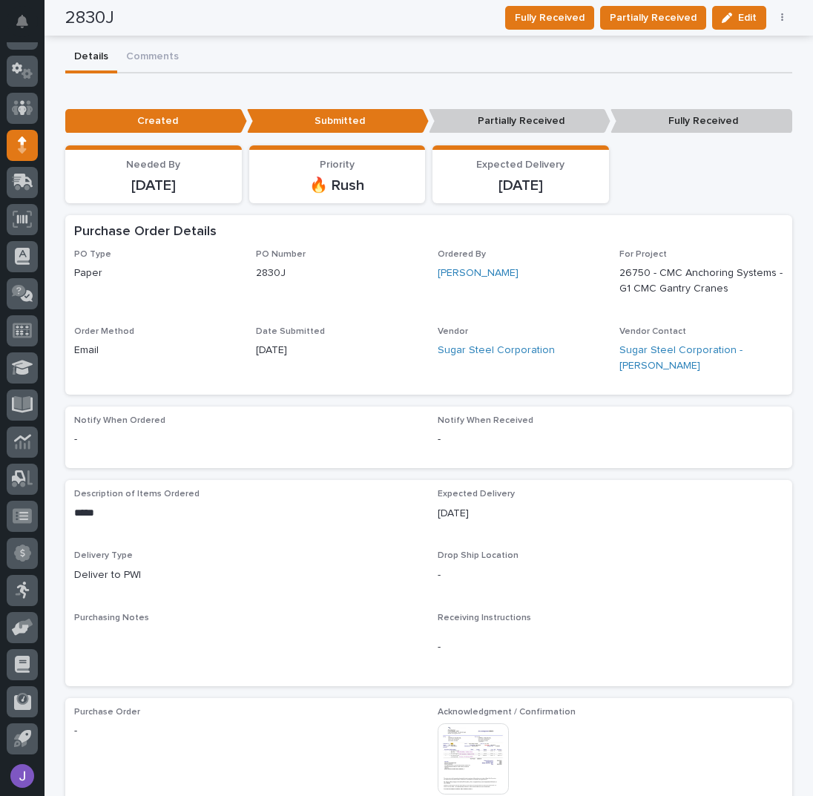
scroll to position [0, 0]
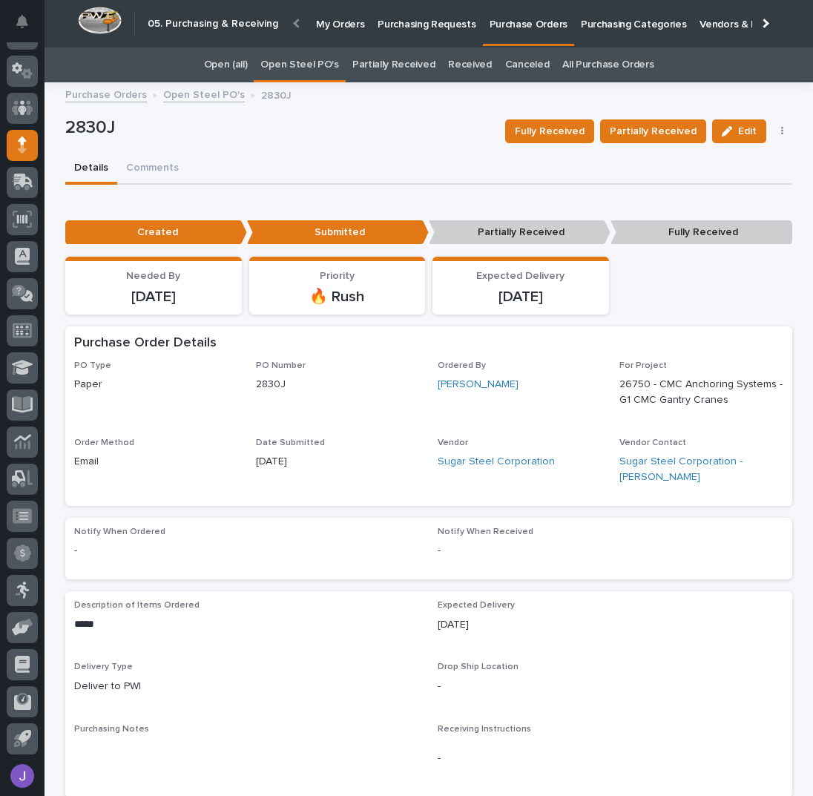
click at [415, 24] on p "Purchasing Requests" at bounding box center [426, 15] width 98 height 31
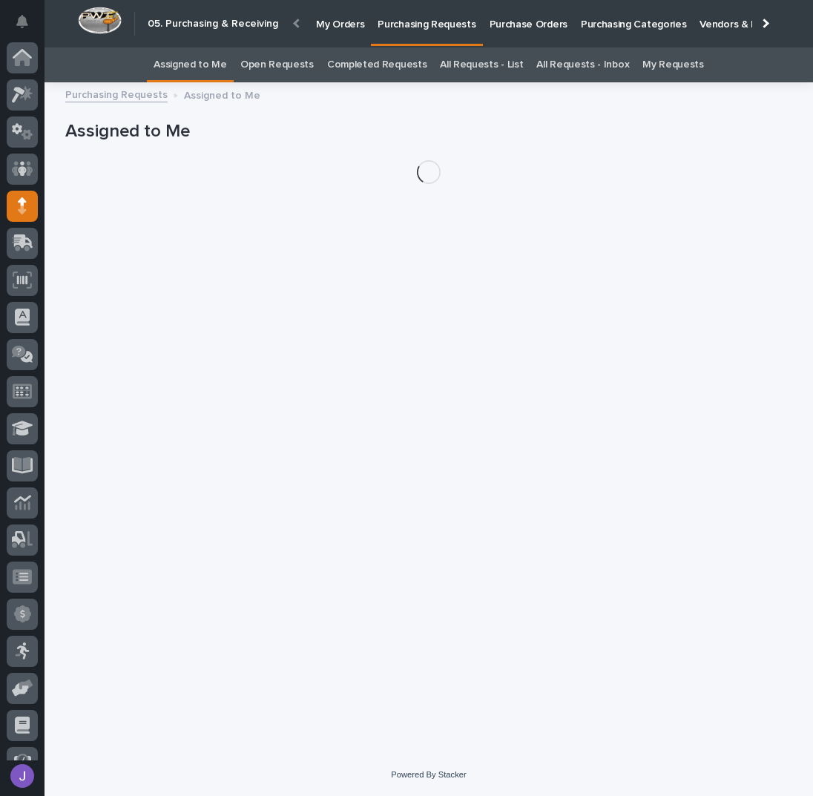
scroll to position [61, 0]
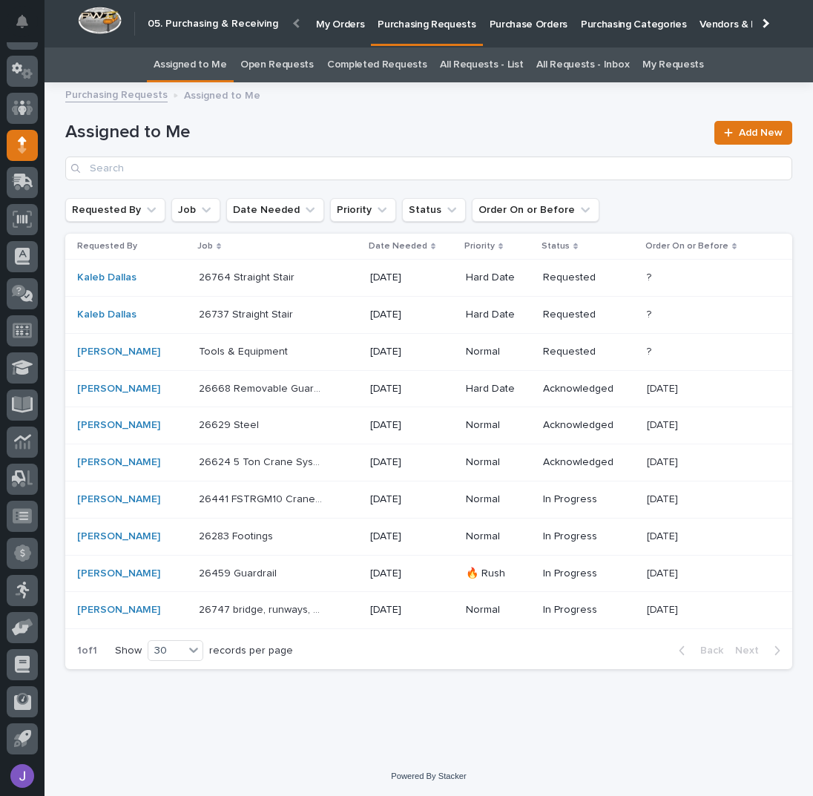
click at [339, 465] on div "26624 5 Ton Crane System 26624 5 Ton Crane System" at bounding box center [278, 462] width 159 height 24
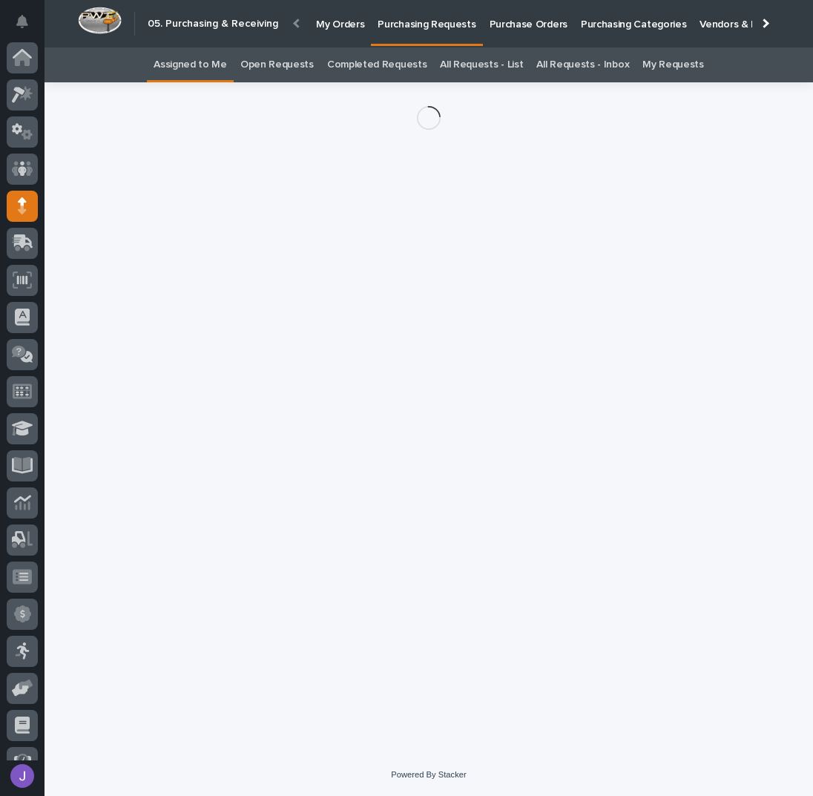
scroll to position [61, 0]
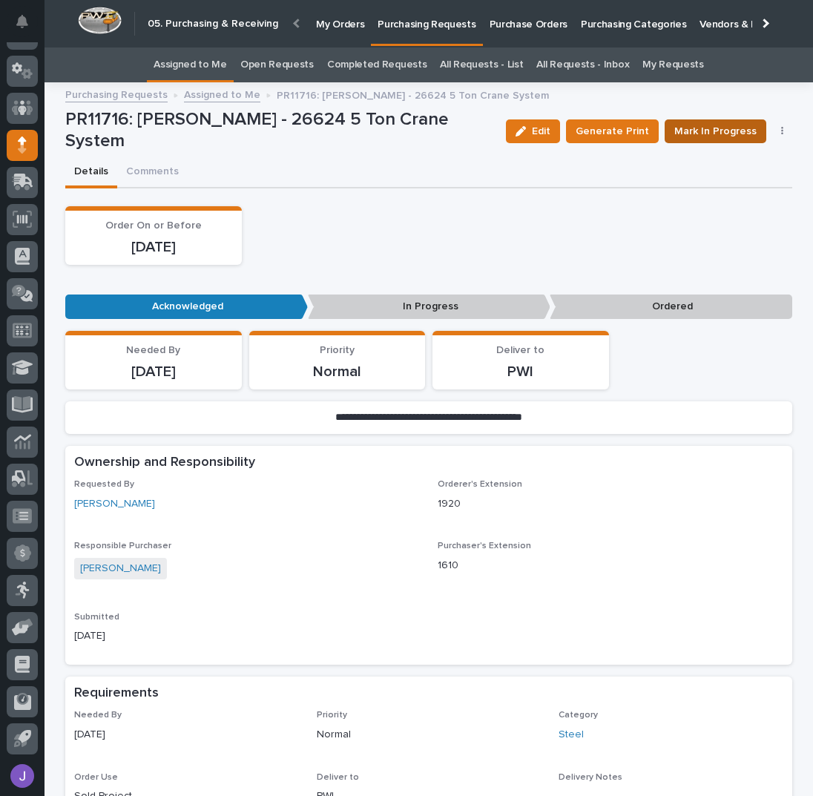
click at [745, 130] on span "Mark In Progress" at bounding box center [715, 131] width 82 height 15
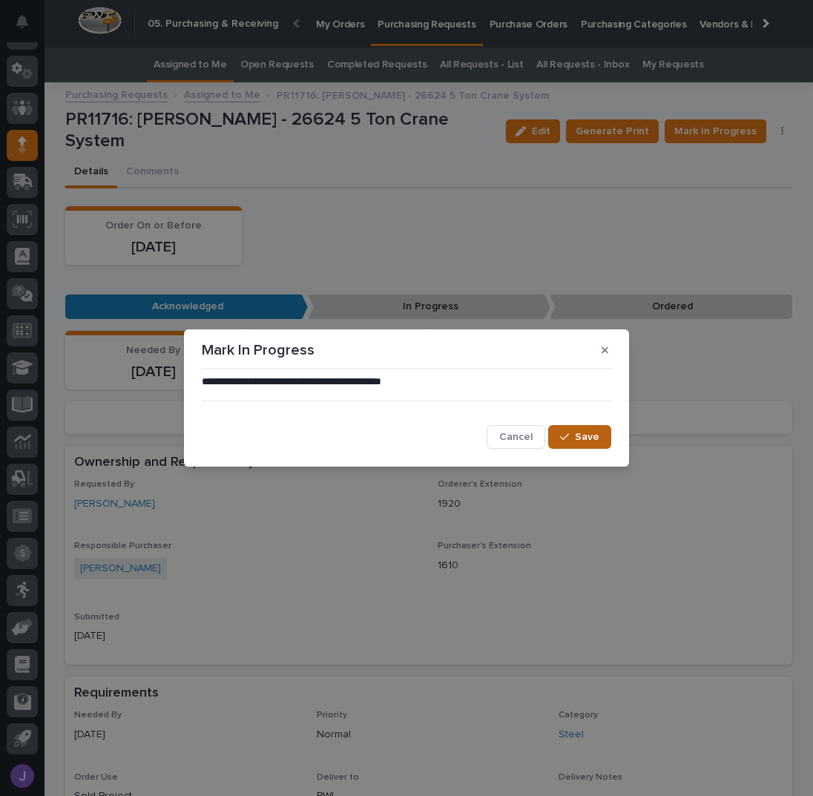
click at [591, 435] on span "Save" at bounding box center [587, 437] width 24 height 10
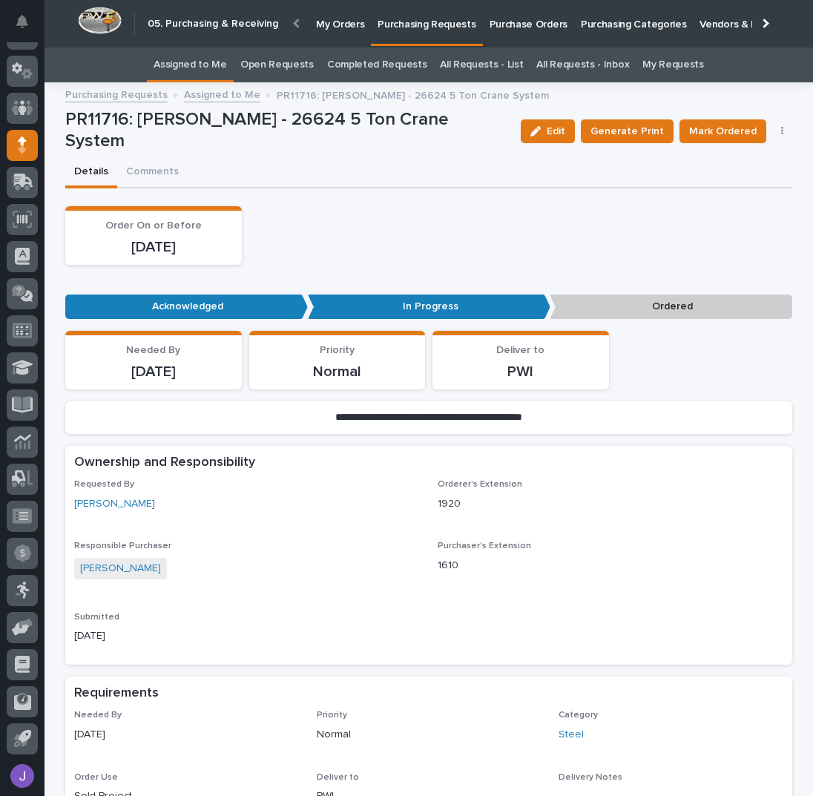
click at [781, 131] on icon "button" at bounding box center [782, 131] width 3 height 10
click at [716, 181] on span "Edit Linked PO's" at bounding box center [734, 184] width 76 height 15
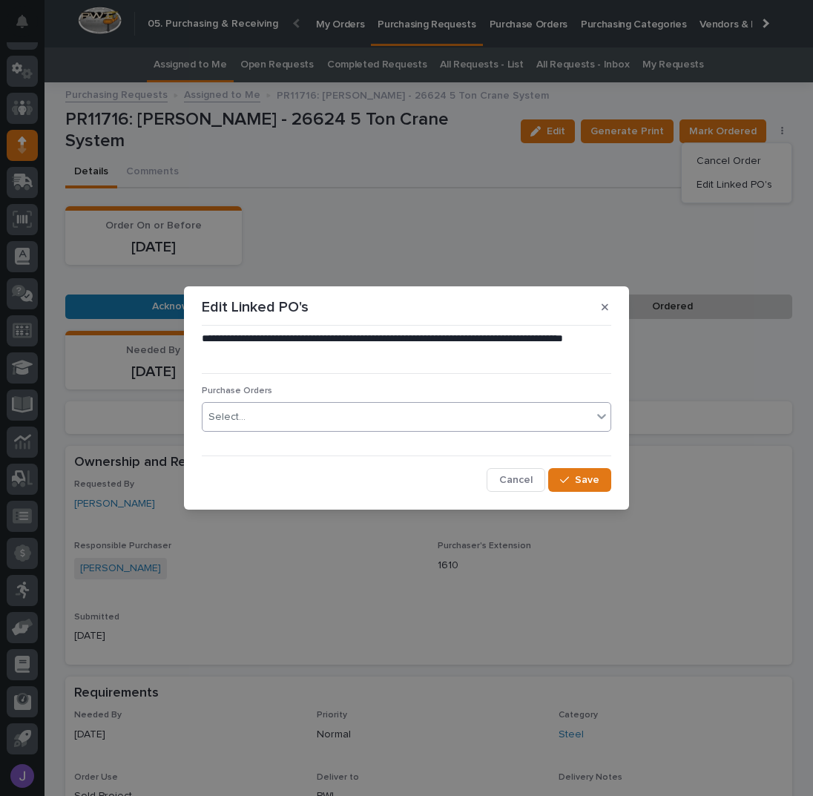
click at [351, 413] on div "Select..." at bounding box center [396, 417] width 389 height 24
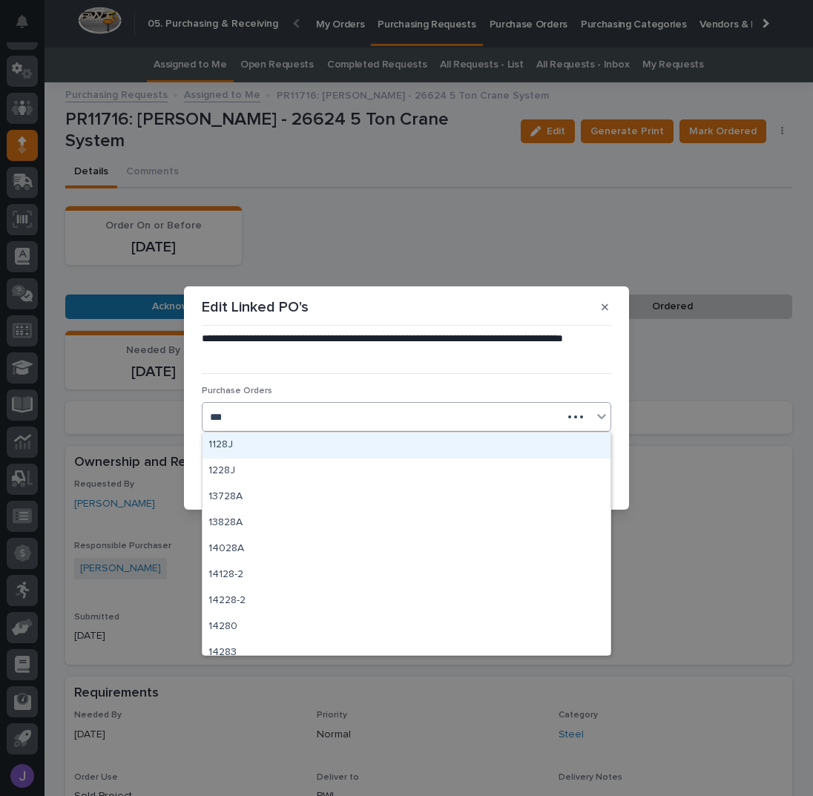
type input "****"
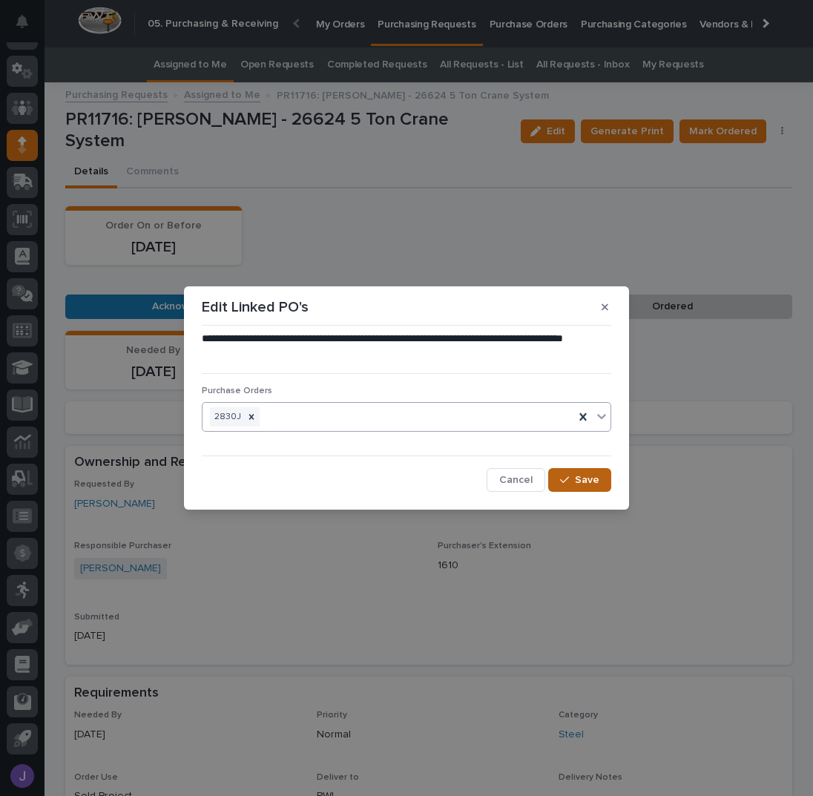
click at [584, 471] on button "Save" at bounding box center [579, 480] width 63 height 24
